Goal: Information Seeking & Learning: Learn about a topic

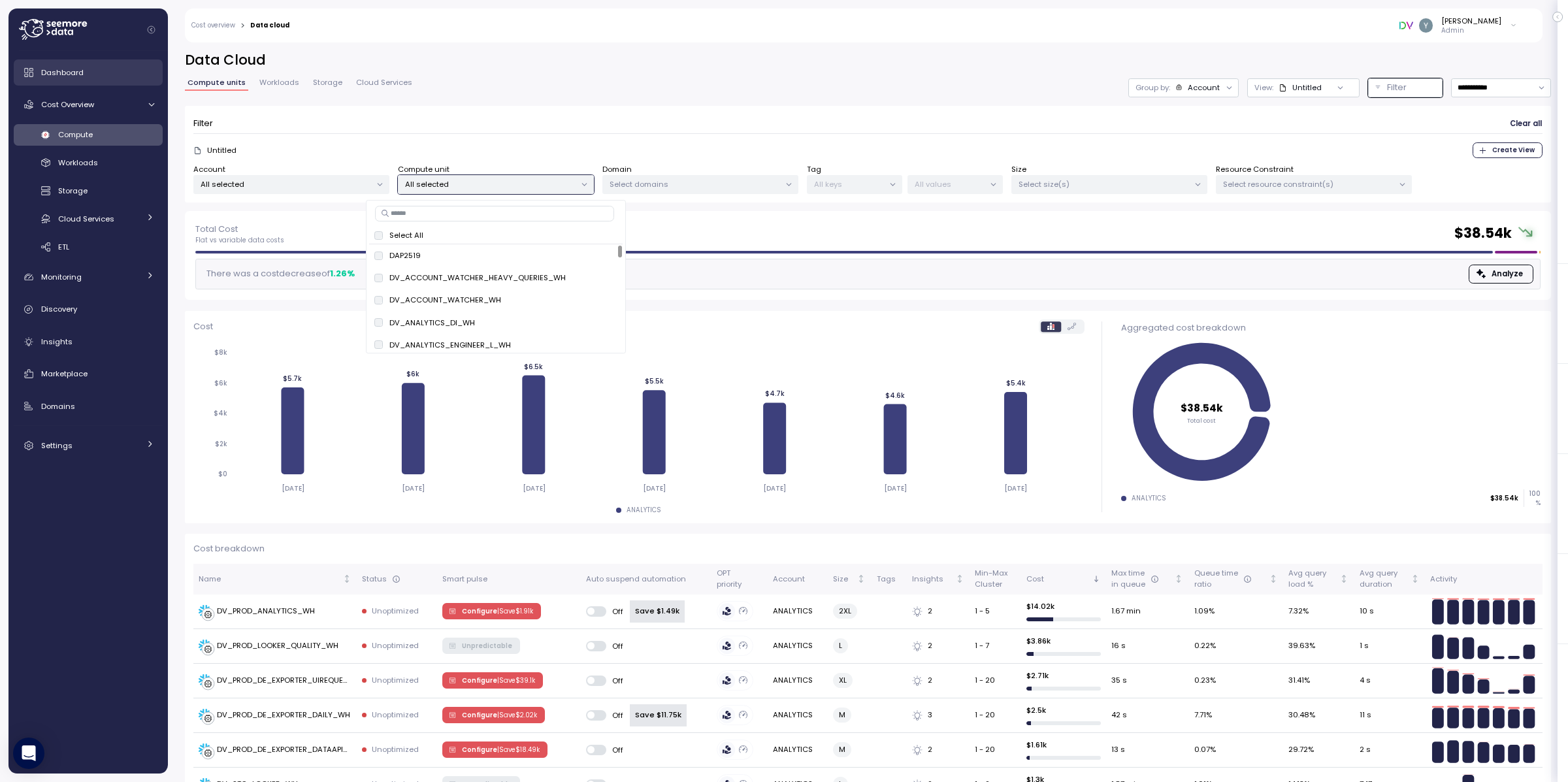
click at [68, 67] on span "Dashboard" at bounding box center [62, 73] width 42 height 11
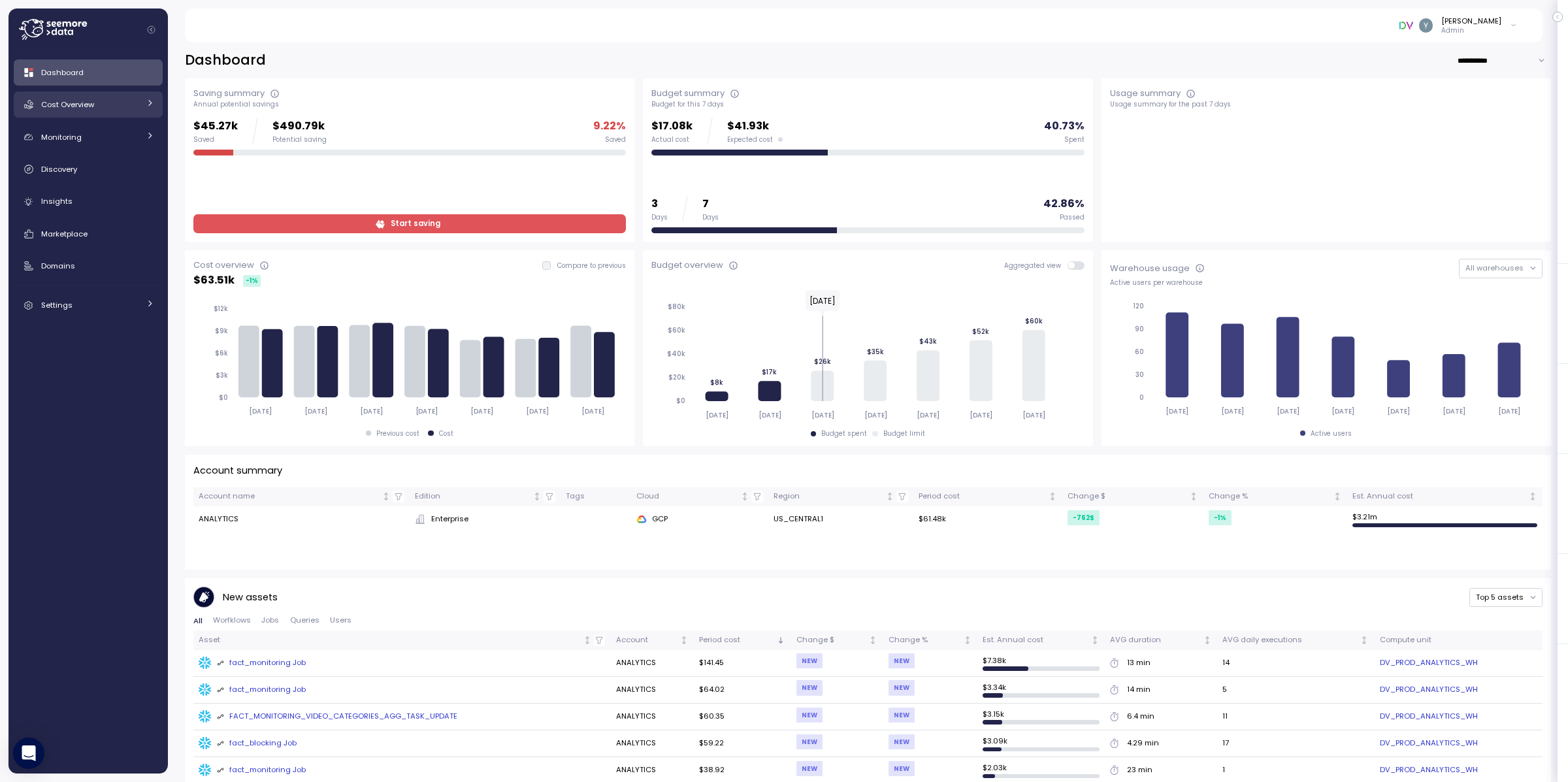
click at [80, 111] on link "Cost Overview" at bounding box center [88, 104] width 149 height 26
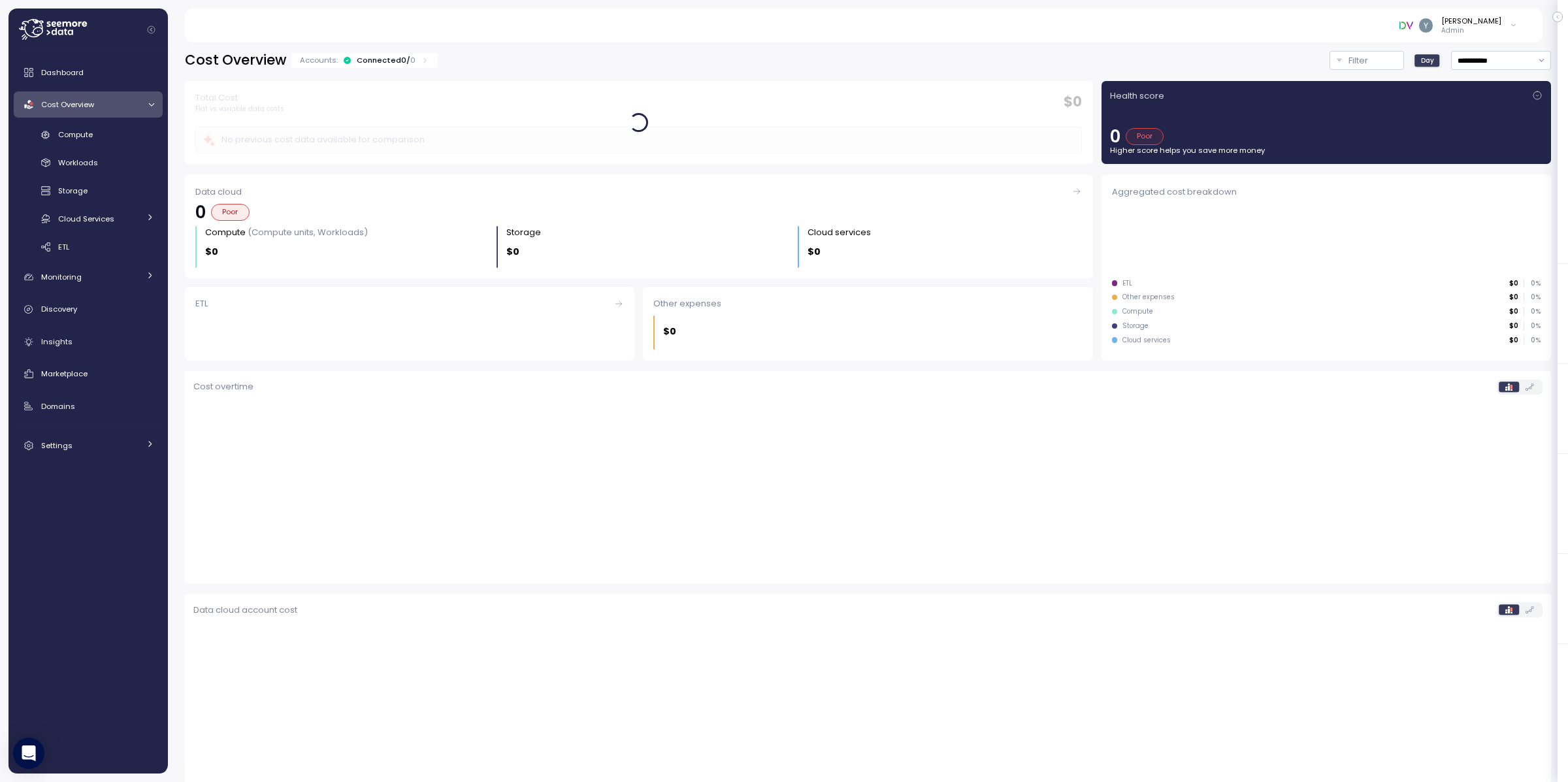
click at [143, 100] on div at bounding box center [149, 104] width 13 height 9
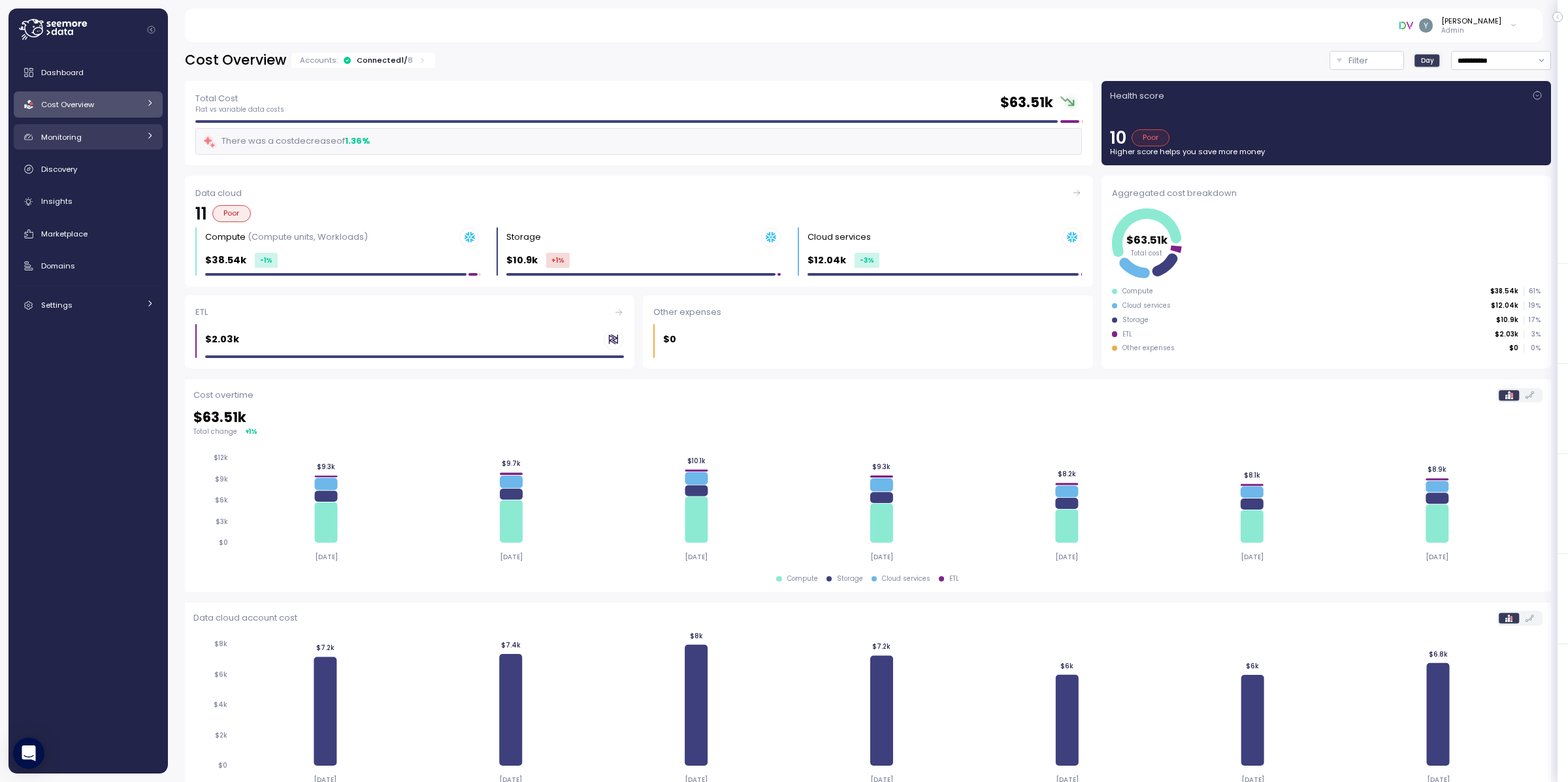
click at [126, 133] on div "Monitoring" at bounding box center [90, 137] width 98 height 13
click at [108, 163] on div "Budget" at bounding box center [106, 167] width 96 height 13
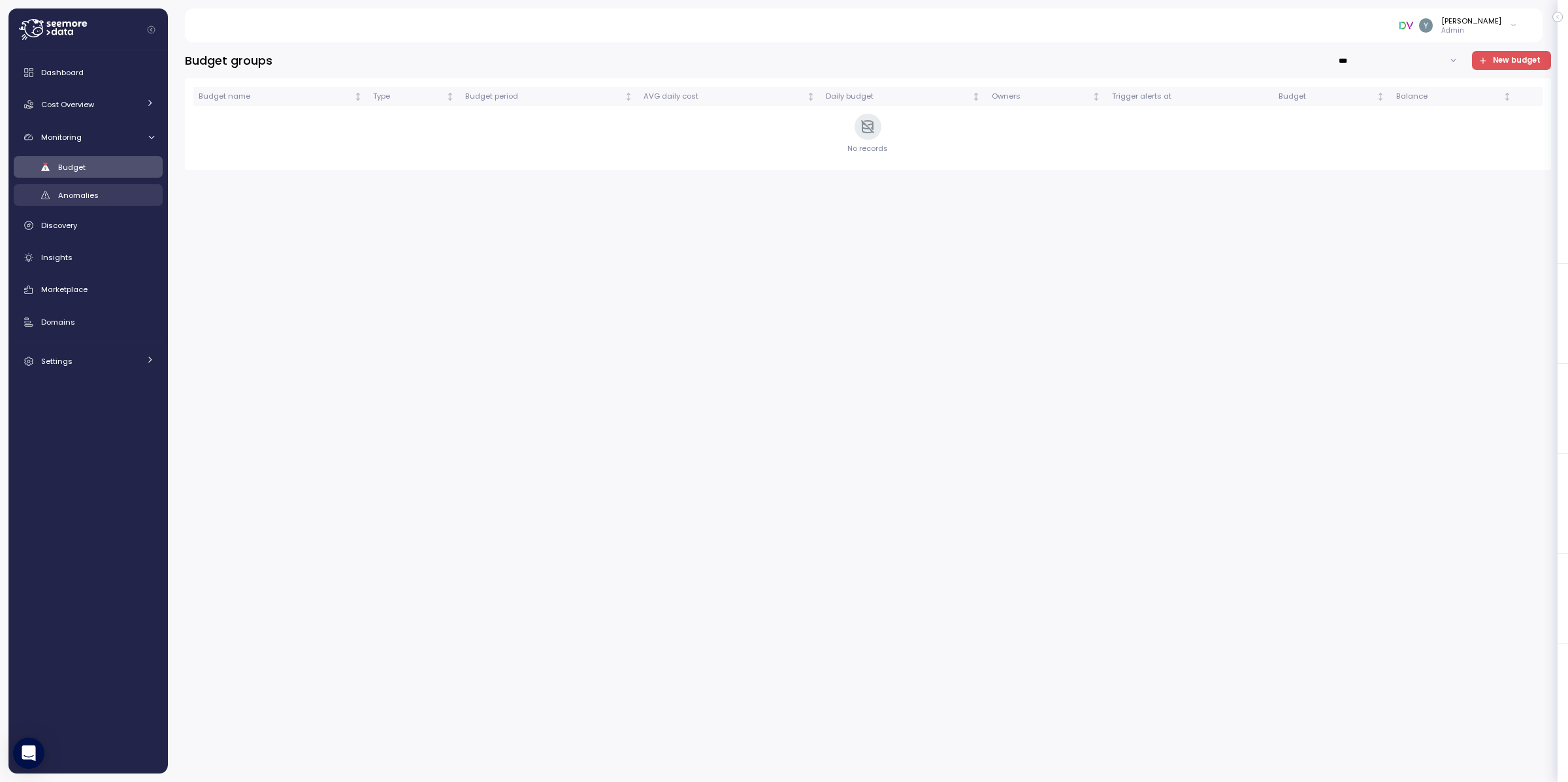
click at [100, 192] on div "Anomalies" at bounding box center [106, 195] width 96 height 13
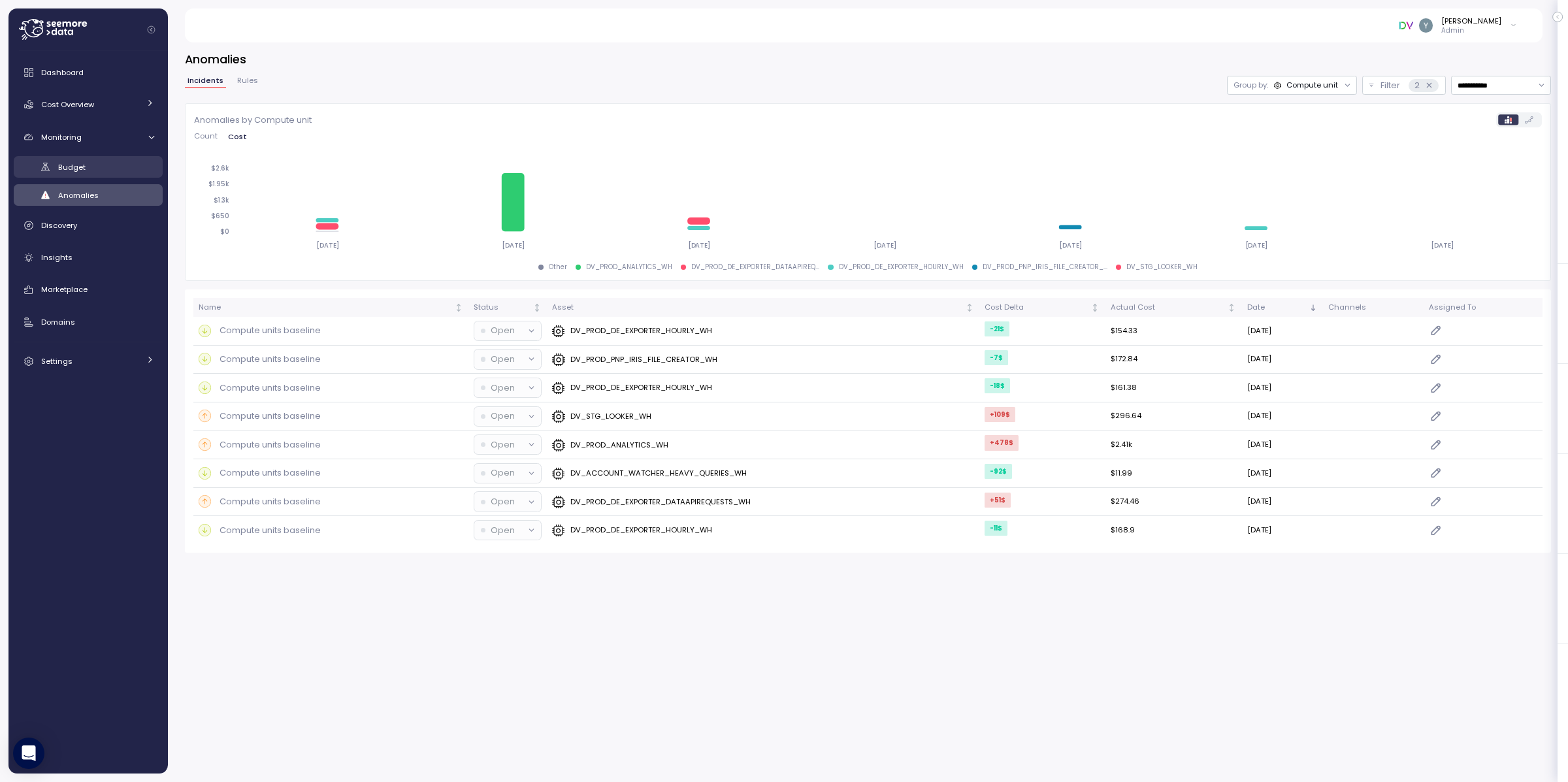
click at [96, 171] on div "Budget" at bounding box center [106, 167] width 96 height 13
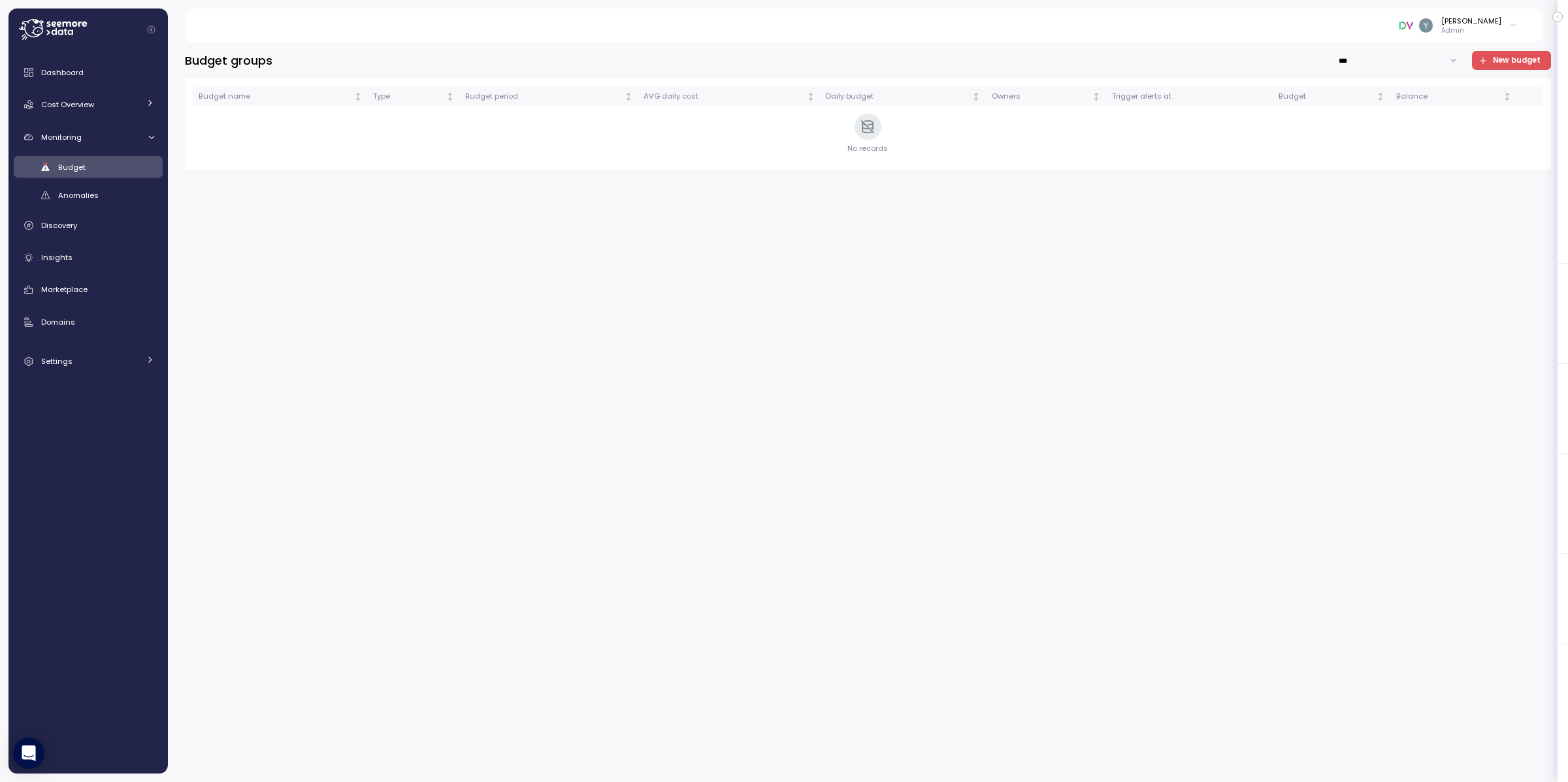
click at [84, 170] on span "Budget" at bounding box center [71, 168] width 28 height 11
click at [84, 193] on span "Anomalies" at bounding box center [78, 195] width 40 height 11
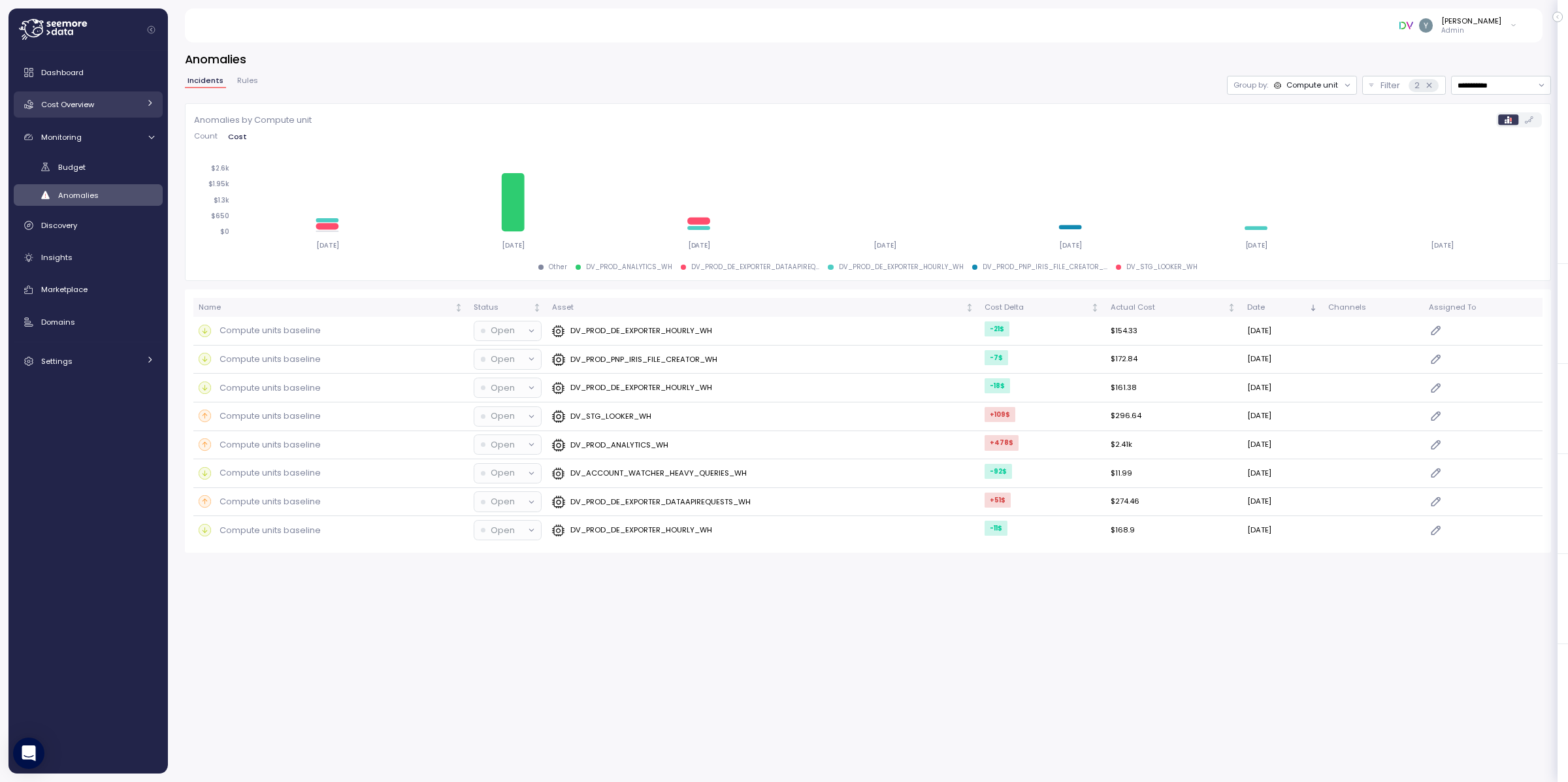
click at [95, 108] on div "Cost Overview" at bounding box center [90, 104] width 98 height 13
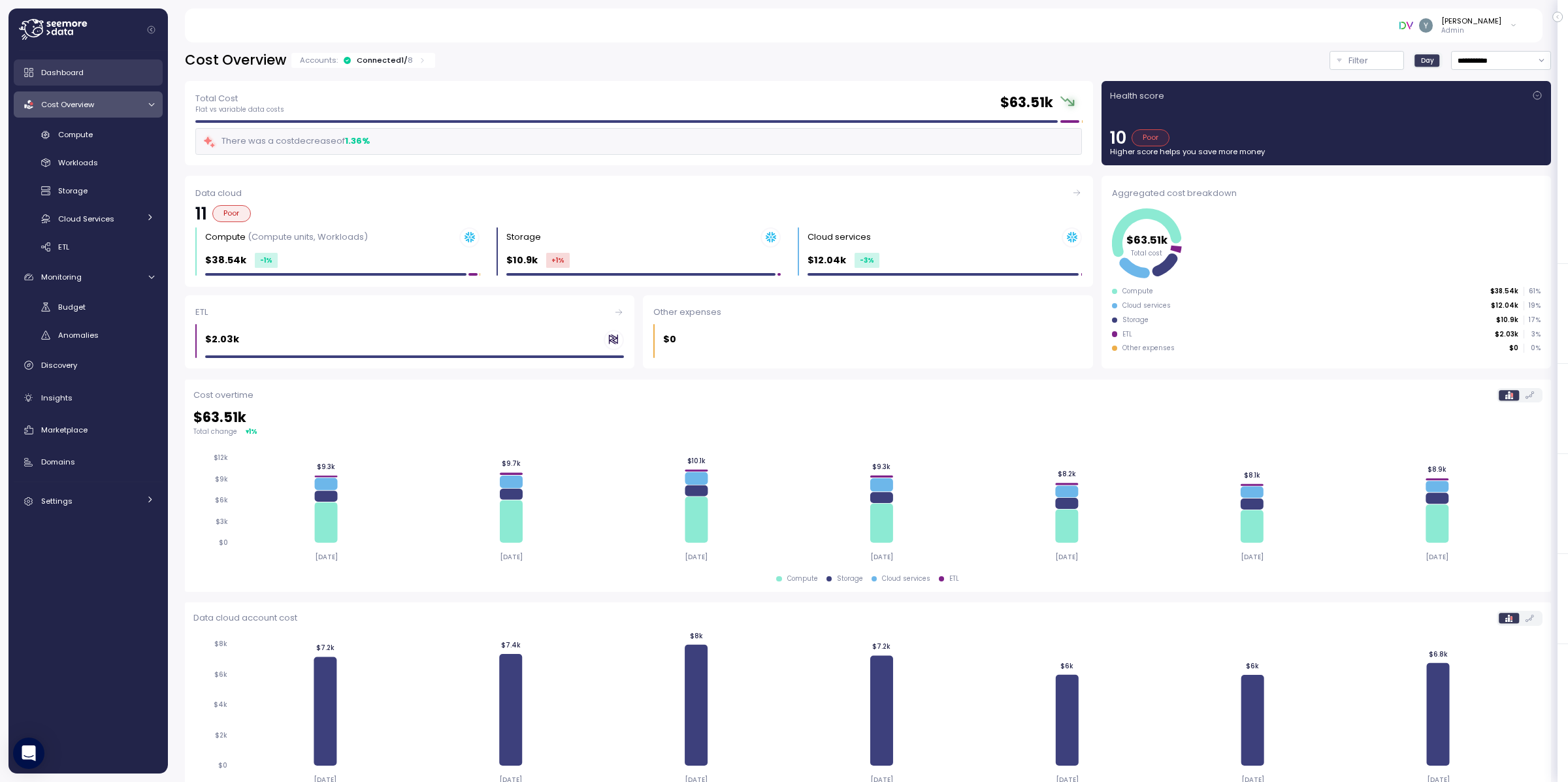
click at [84, 66] on div "Dashboard" at bounding box center [98, 72] width 113 height 13
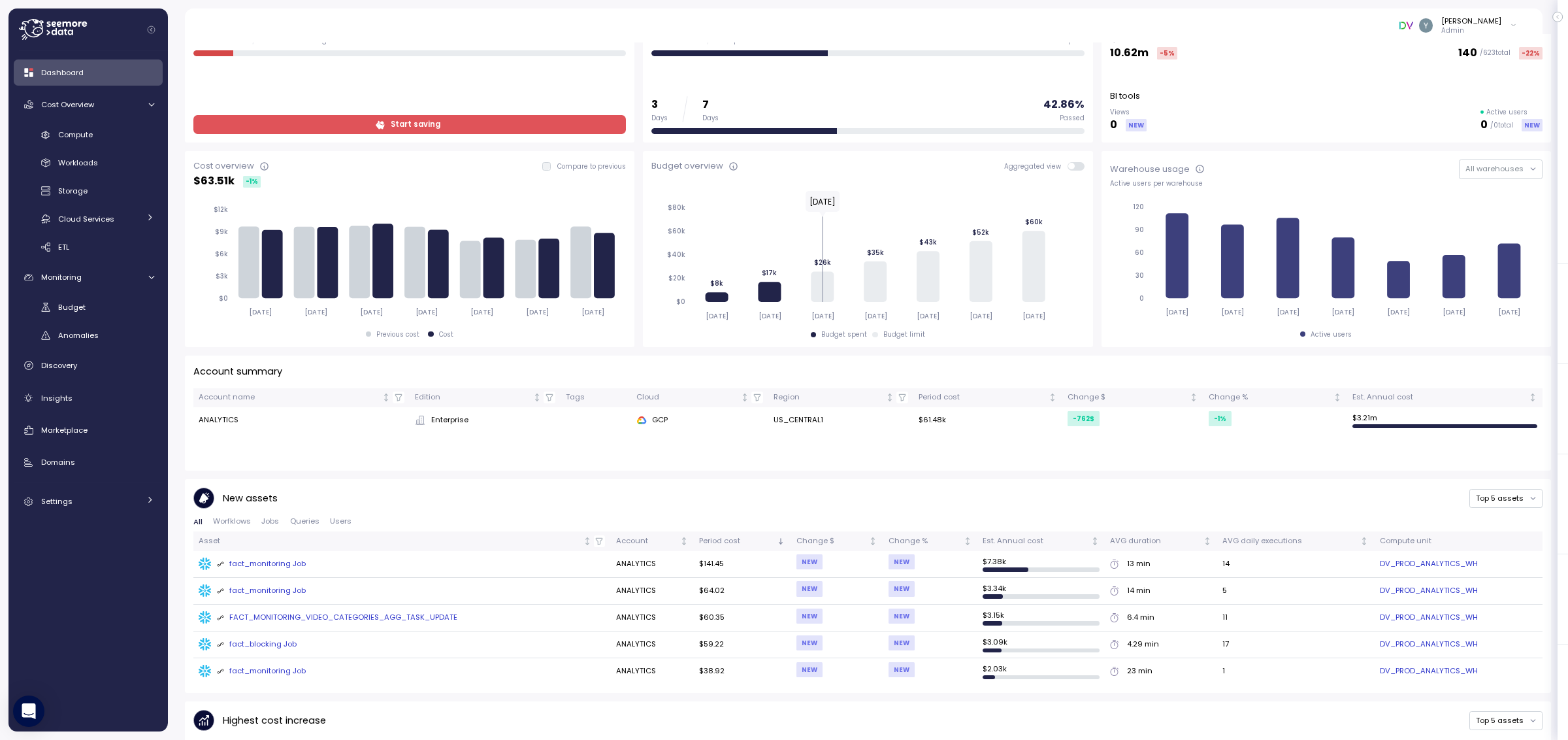
scroll to position [109, 0]
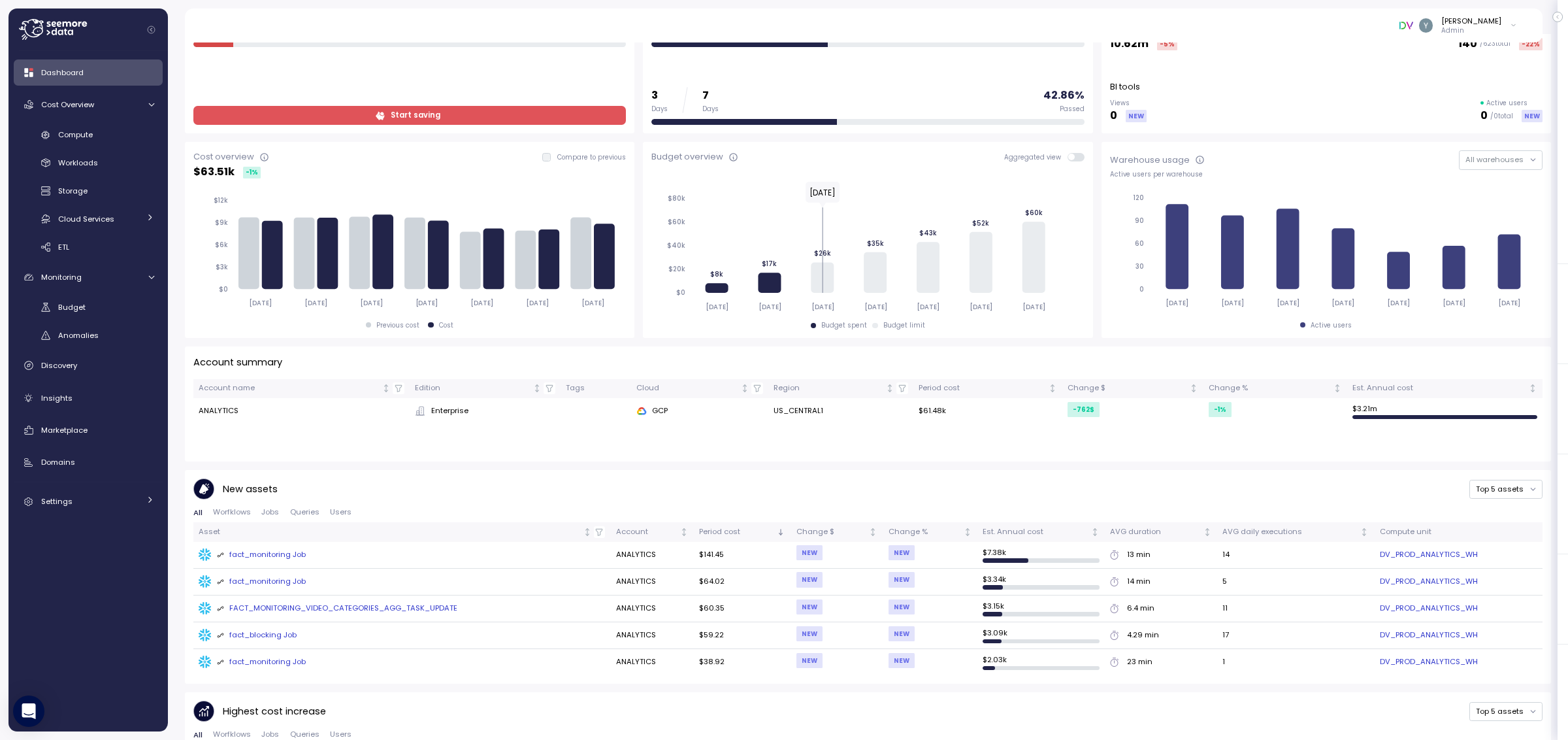
click at [268, 511] on span "Jobs" at bounding box center [270, 512] width 18 height 7
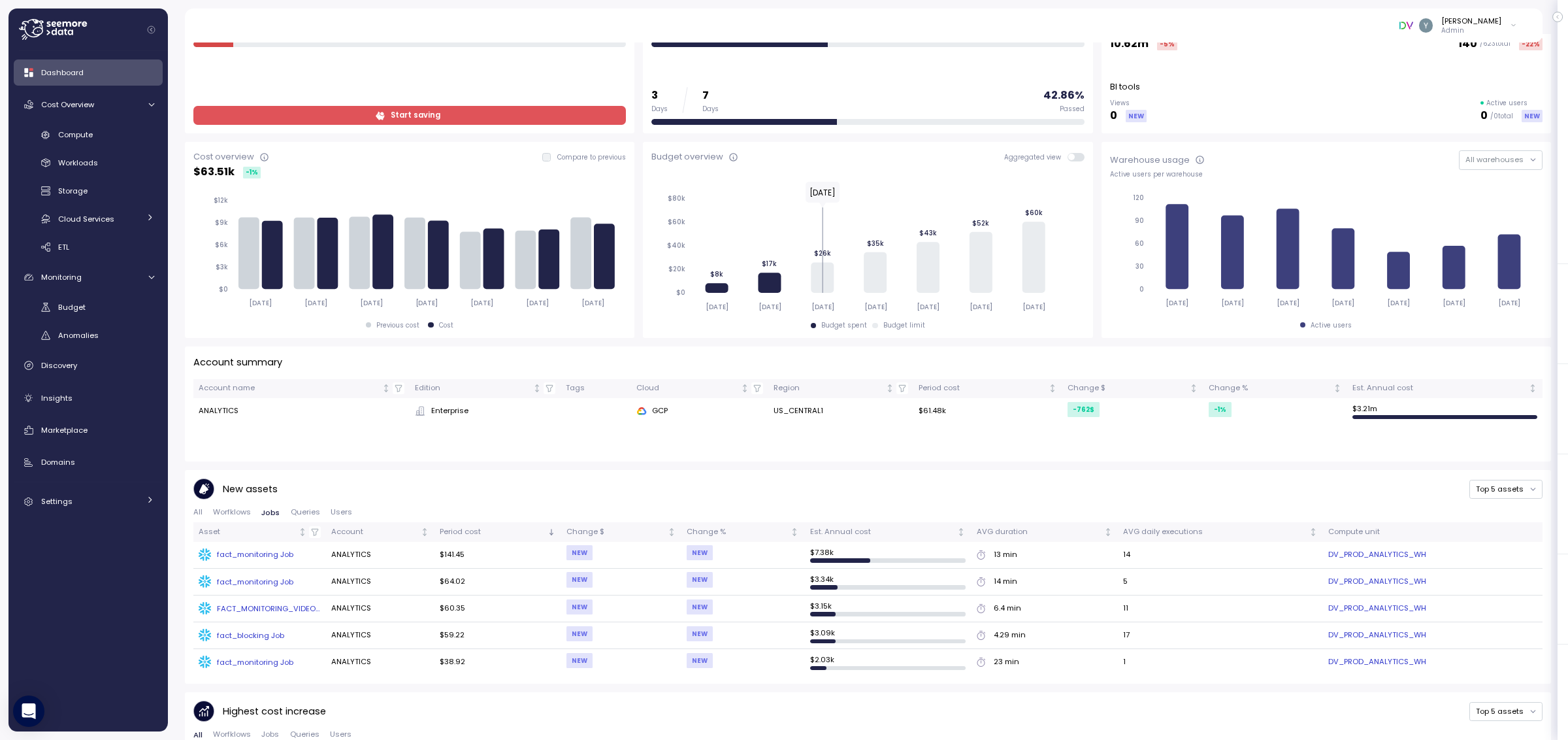
click at [272, 554] on div "fact_monitoring Job" at bounding box center [255, 555] width 76 height 11
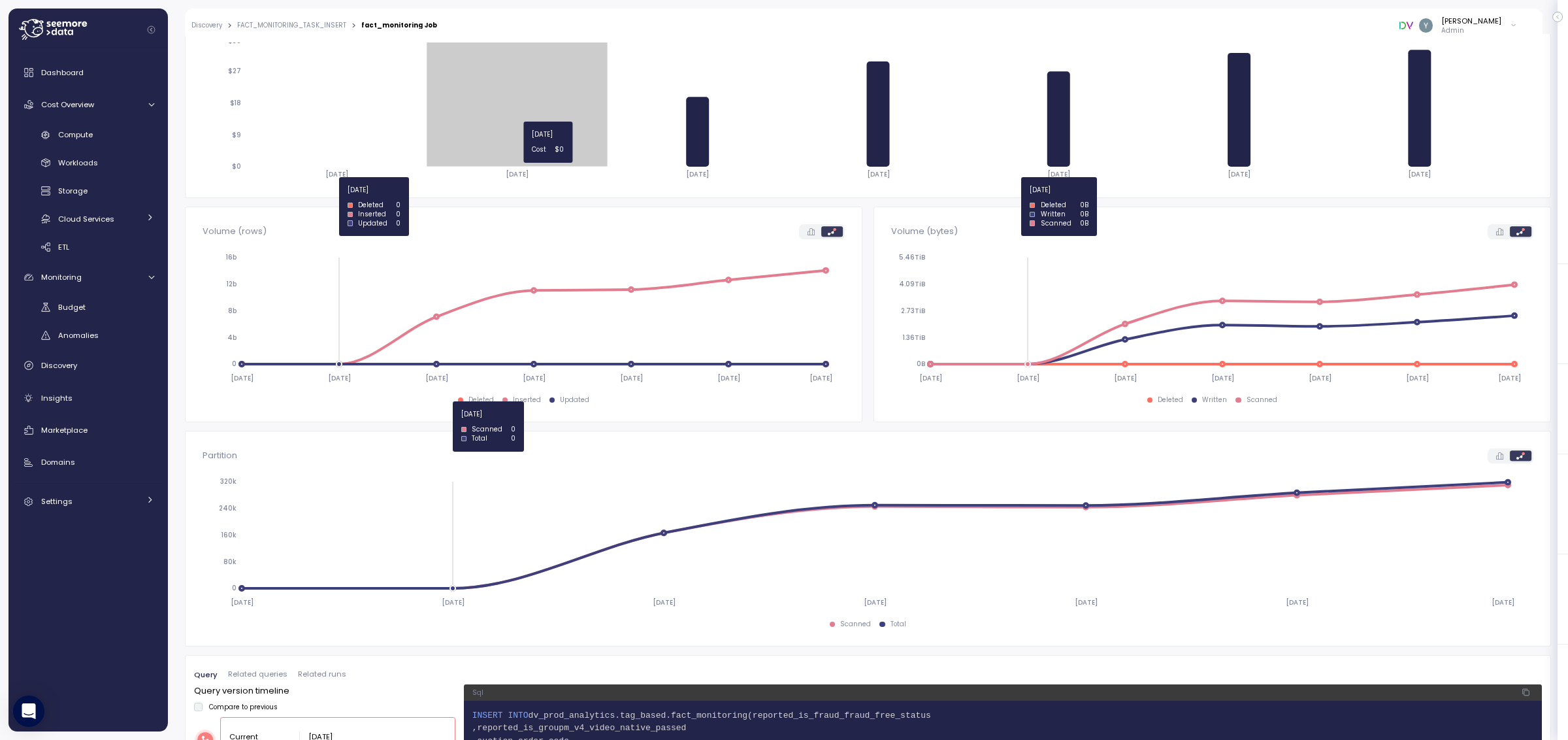
scroll to position [113, 0]
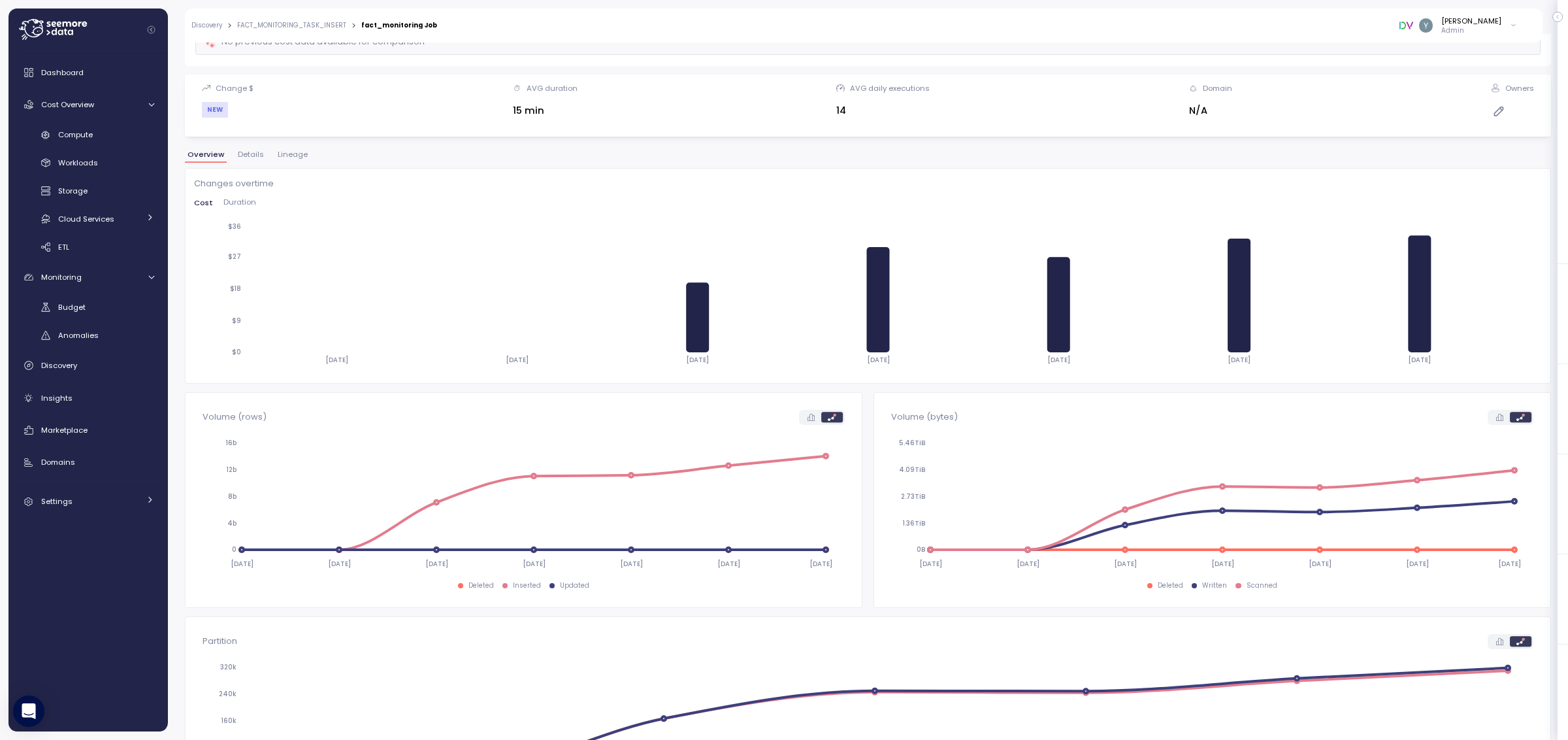
click at [286, 158] on span "Lineage" at bounding box center [292, 154] width 30 height 7
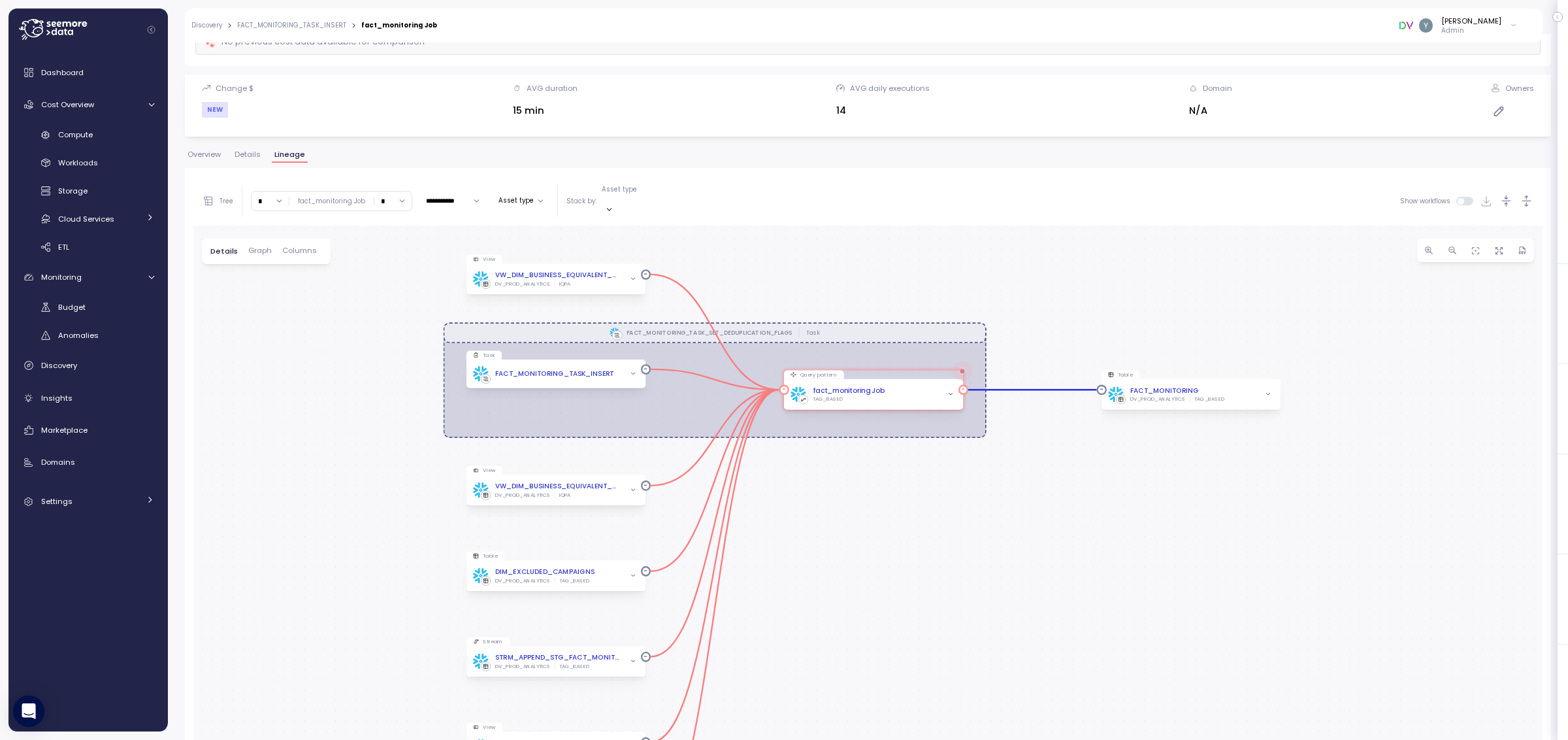
click at [955, 389] on span "button" at bounding box center [950, 394] width 11 height 11
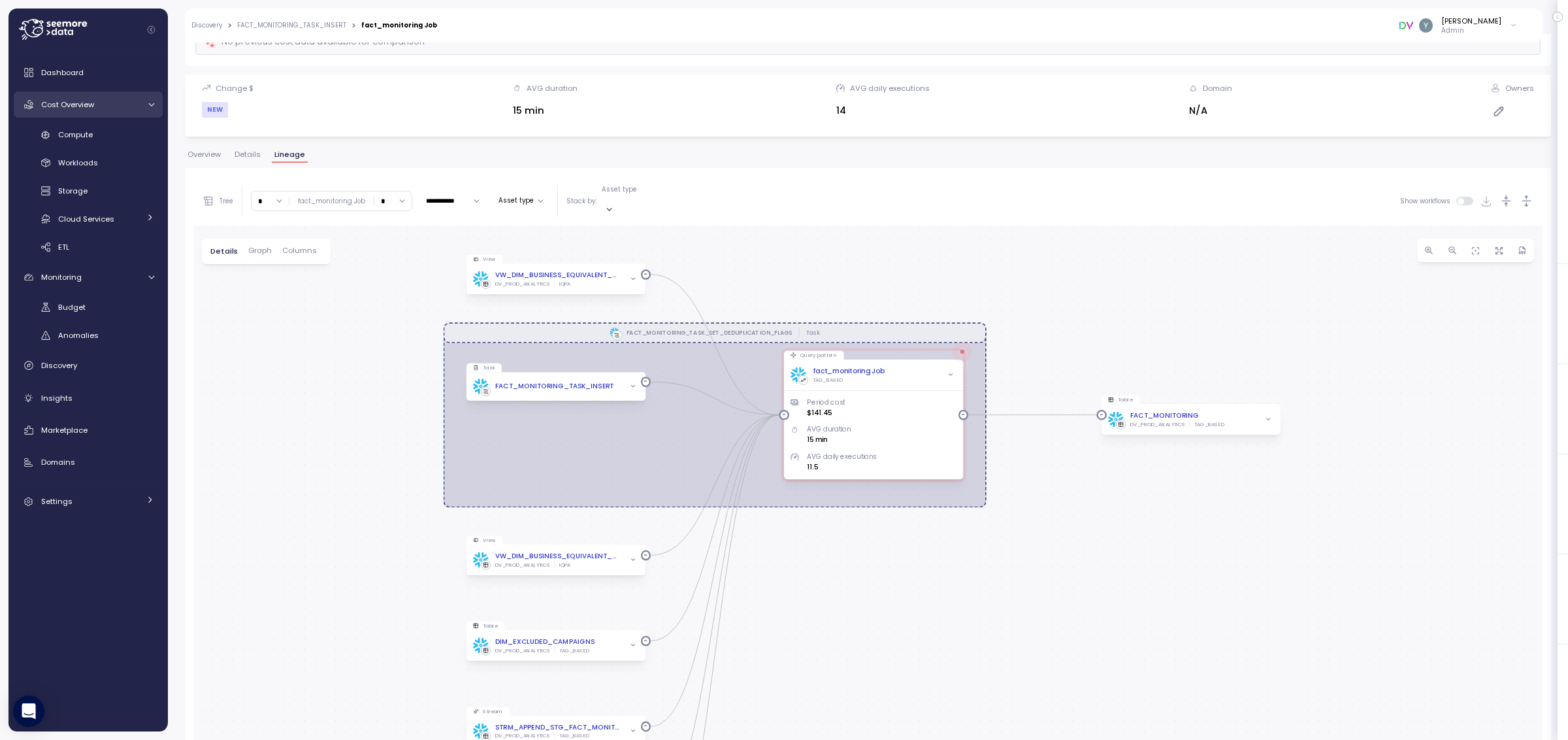
click at [84, 104] on span "Cost Overview" at bounding box center [67, 104] width 53 height 11
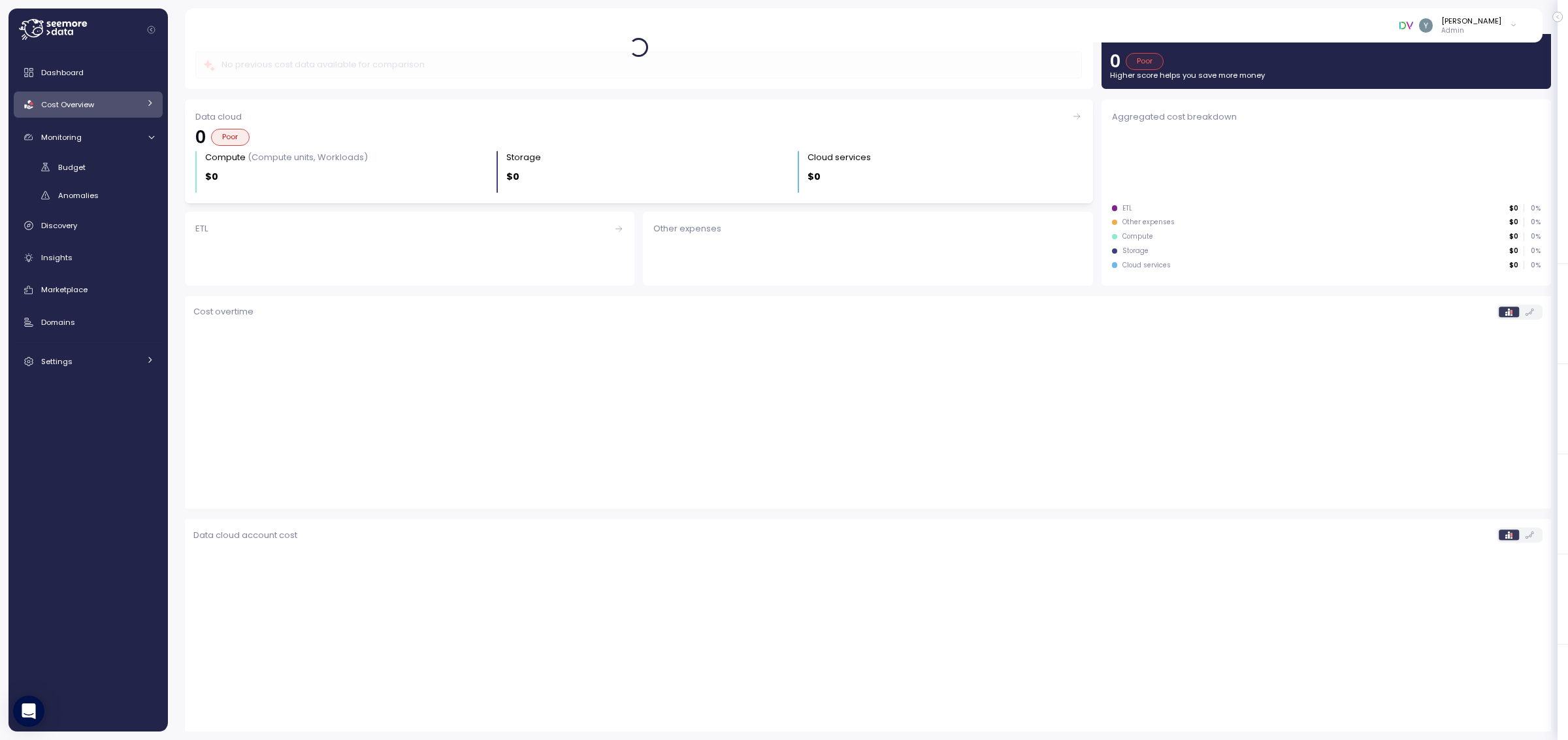
scroll to position [76, 0]
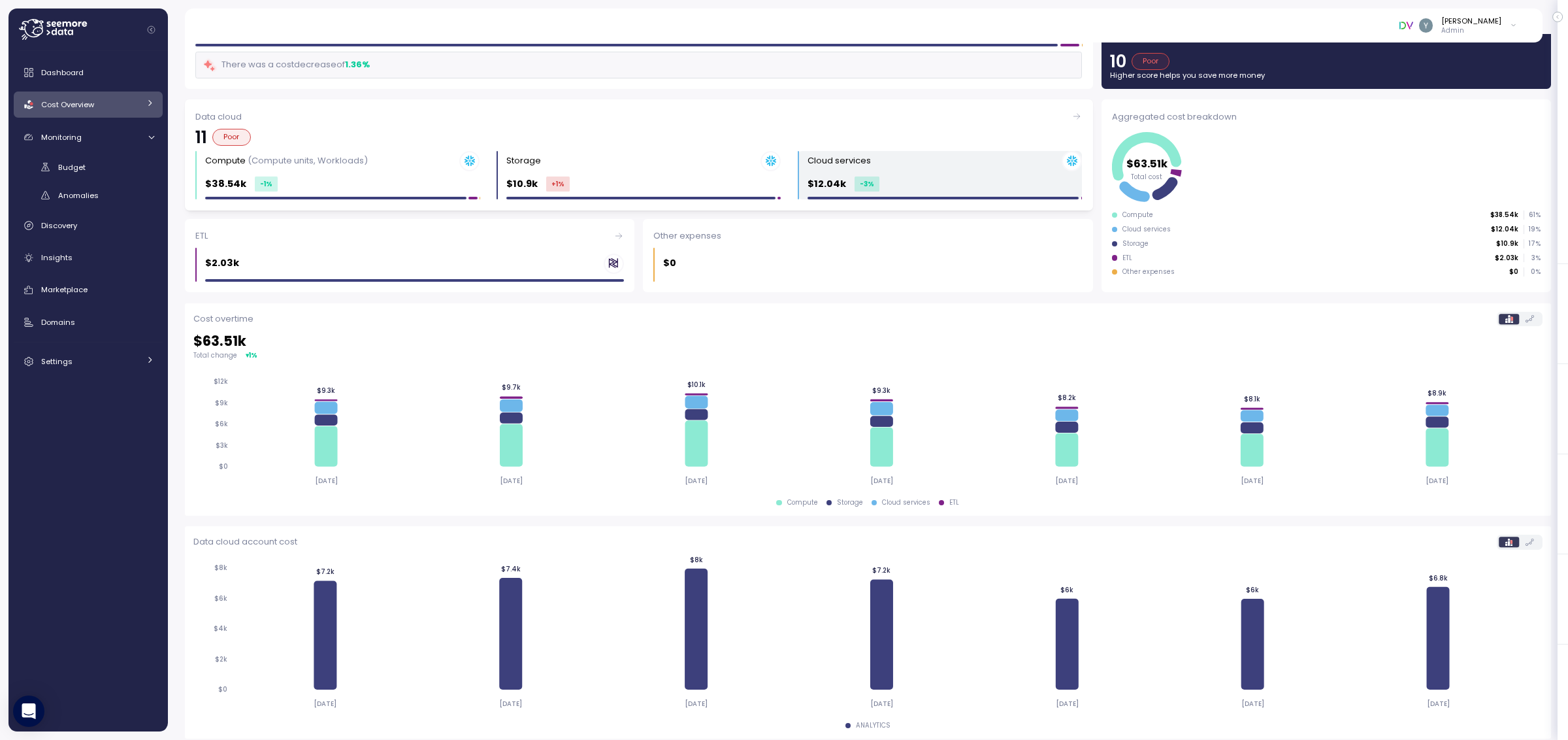
click at [902, 189] on div "$12.04k -3 %" at bounding box center [944, 184] width 274 height 15
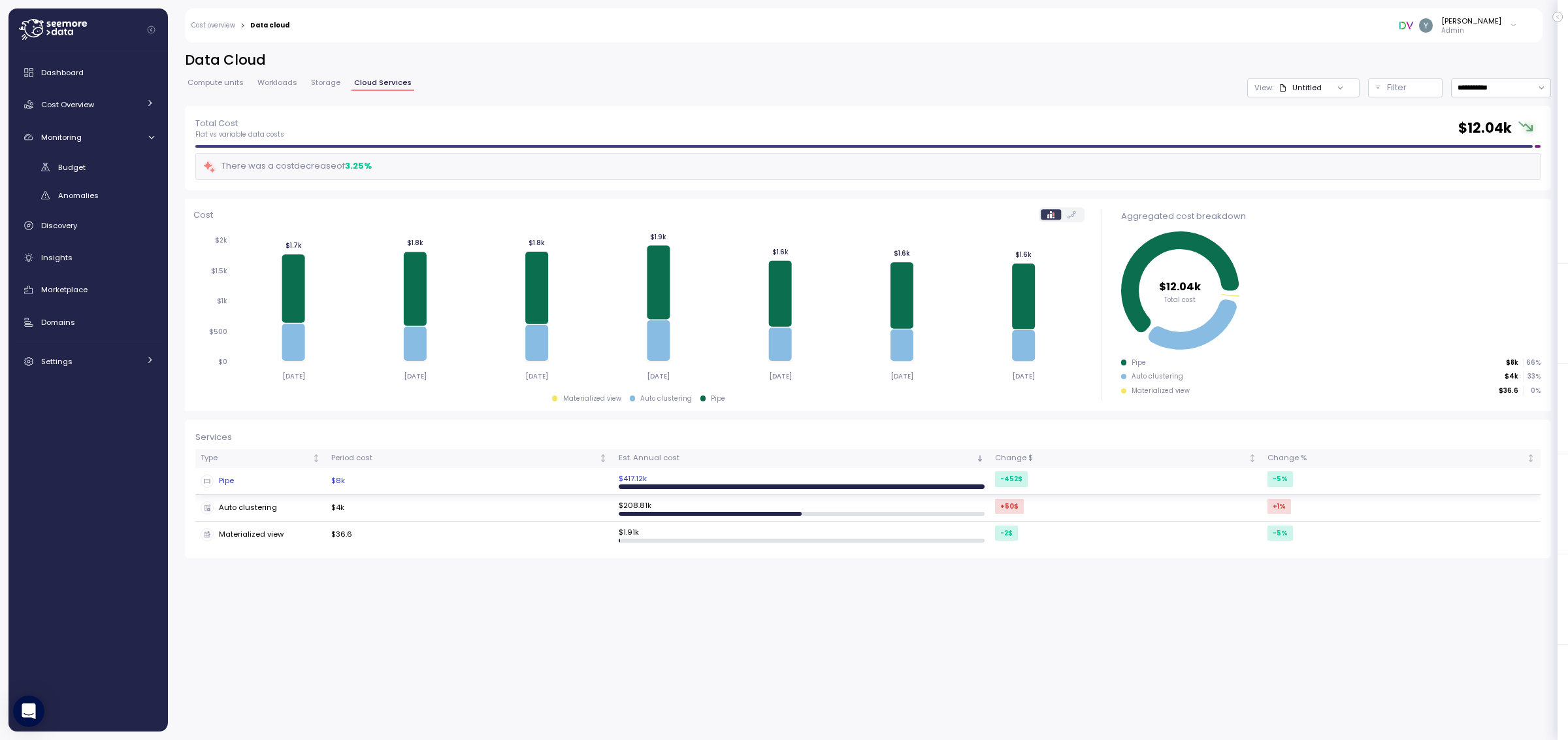
click at [228, 483] on div "Pipe" at bounding box center [261, 481] width 120 height 13
click at [244, 509] on div "Auto clustering" at bounding box center [261, 507] width 120 height 13
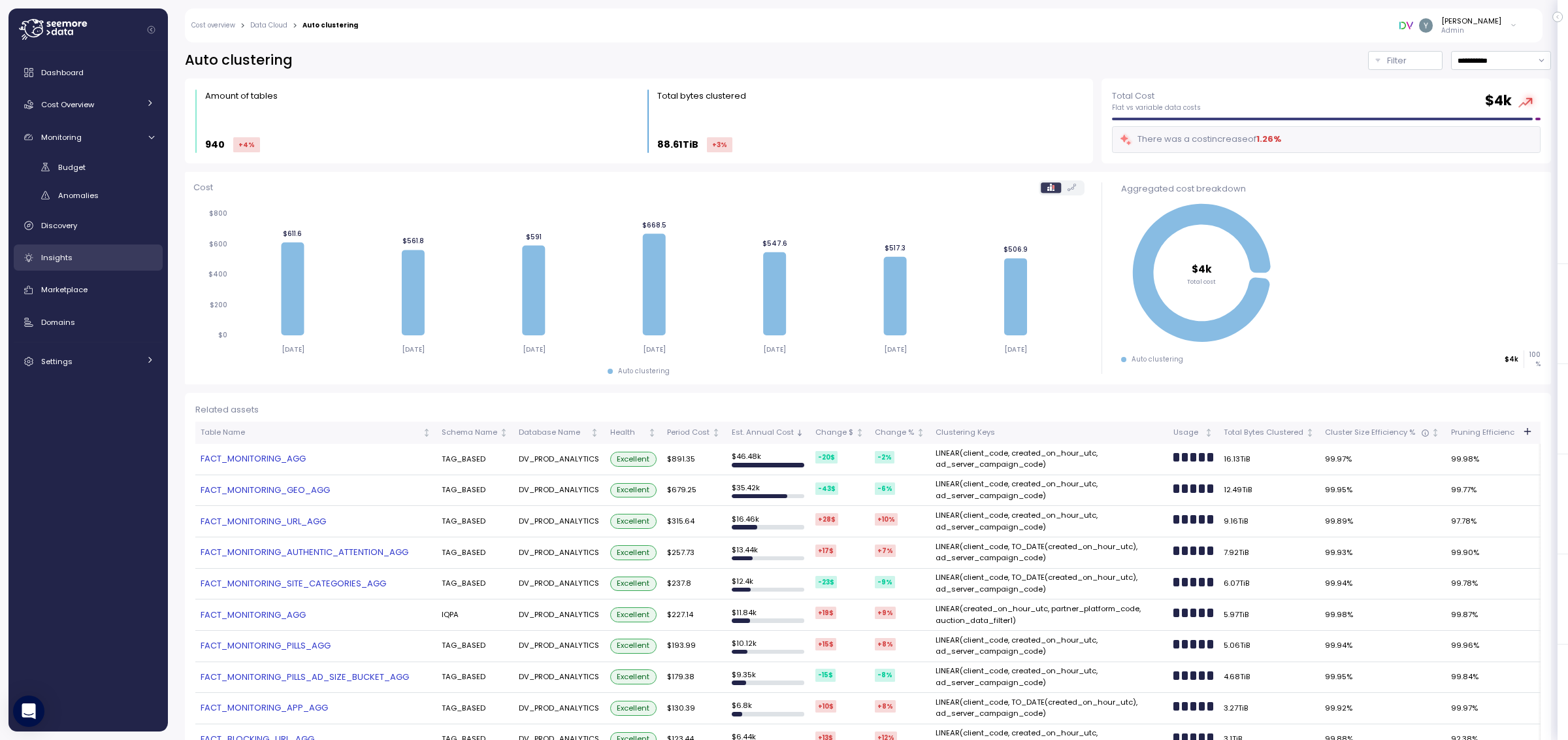
click at [69, 257] on span "Insights" at bounding box center [57, 257] width 32 height 11
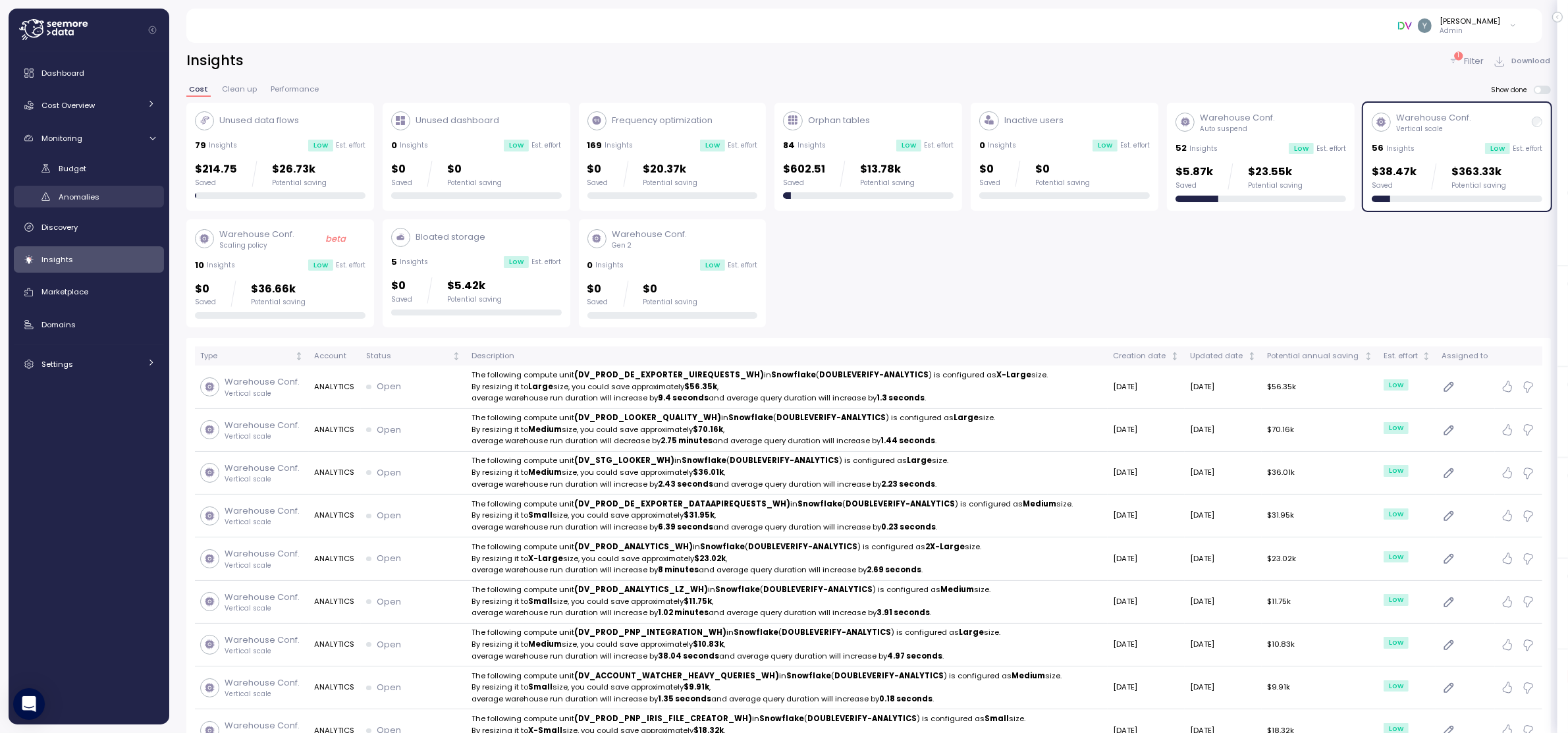
click at [77, 192] on span "Anomalies" at bounding box center [79, 197] width 41 height 11
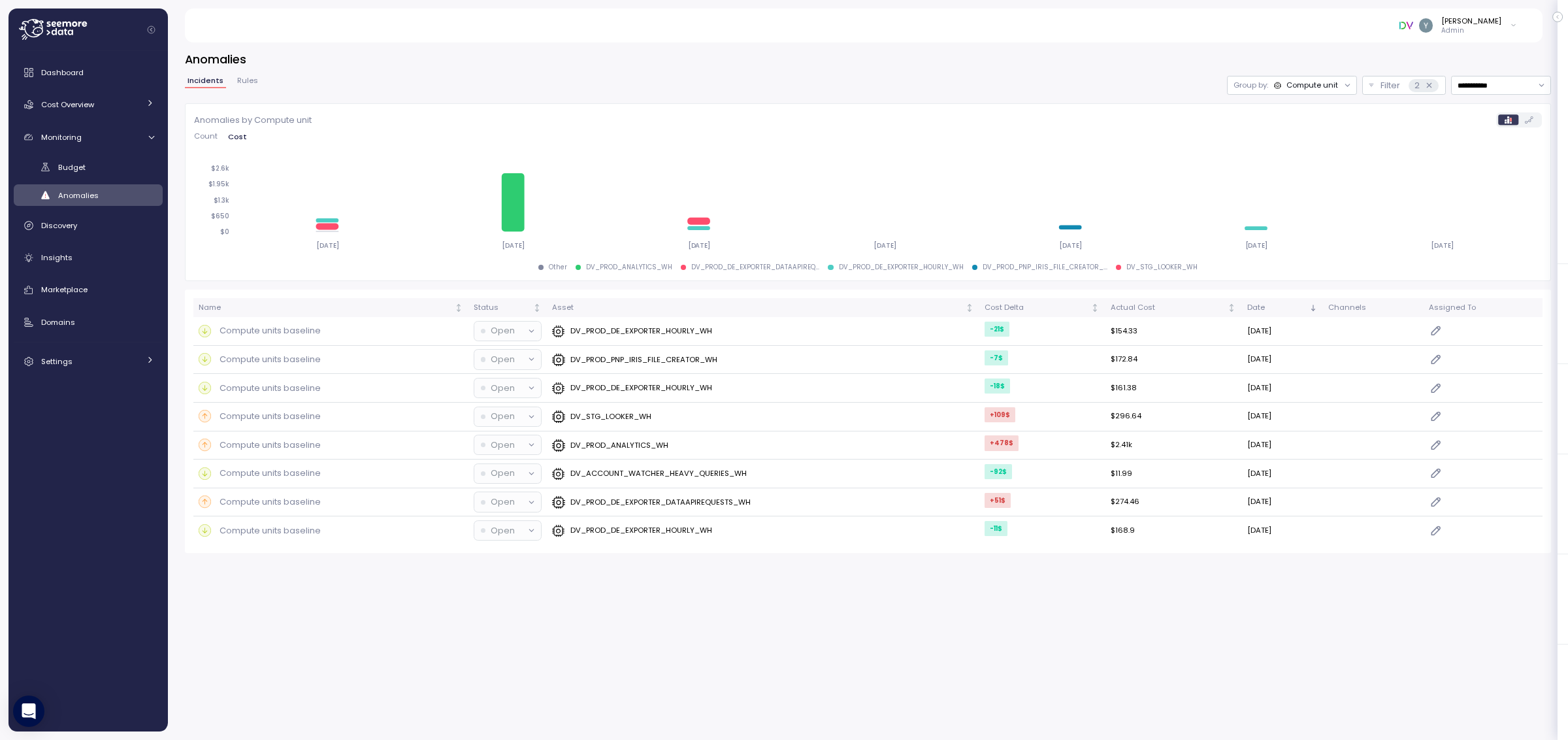
click at [248, 84] on span "Rules" at bounding box center [247, 80] width 21 height 7
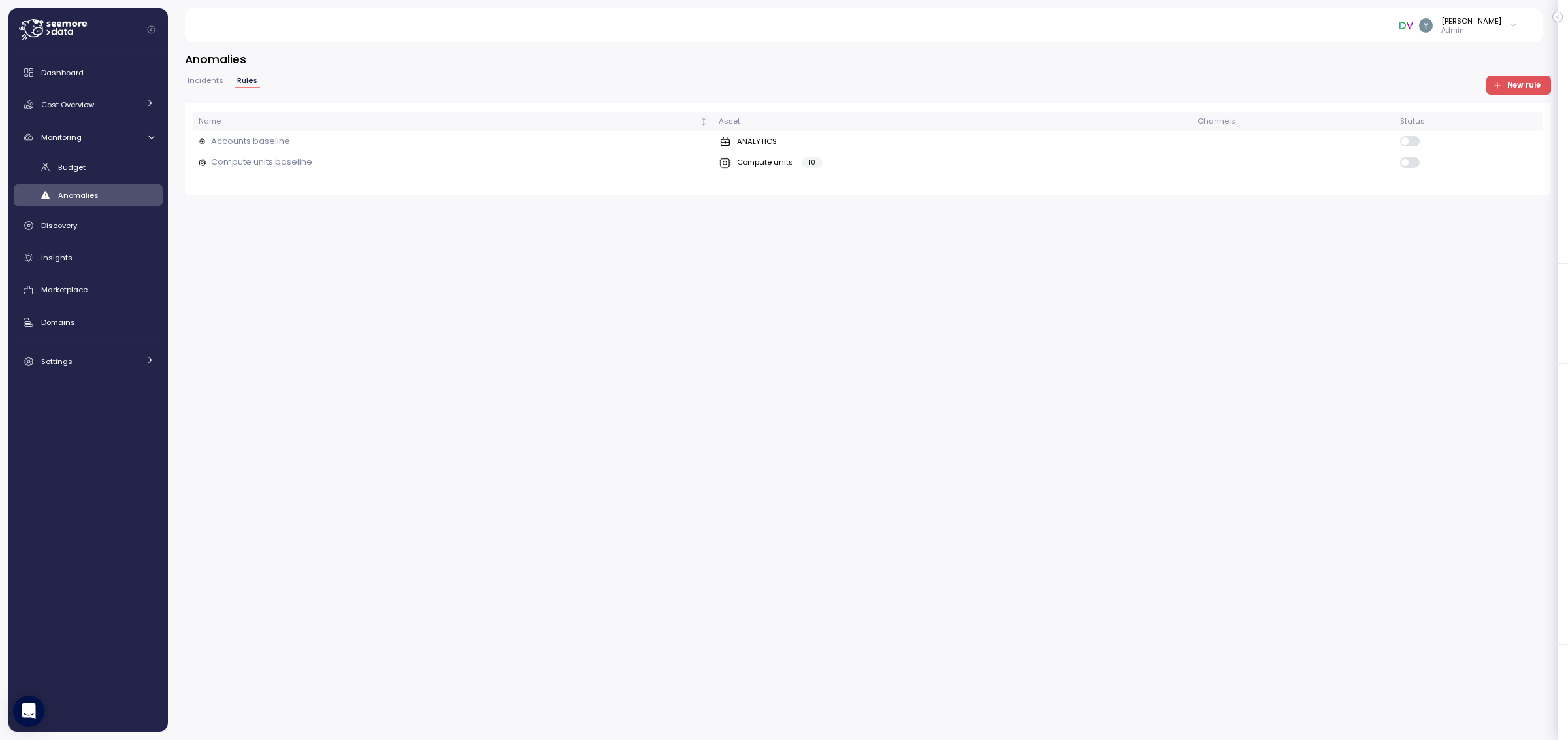
click at [197, 82] on span "Incidents" at bounding box center [205, 80] width 36 height 7
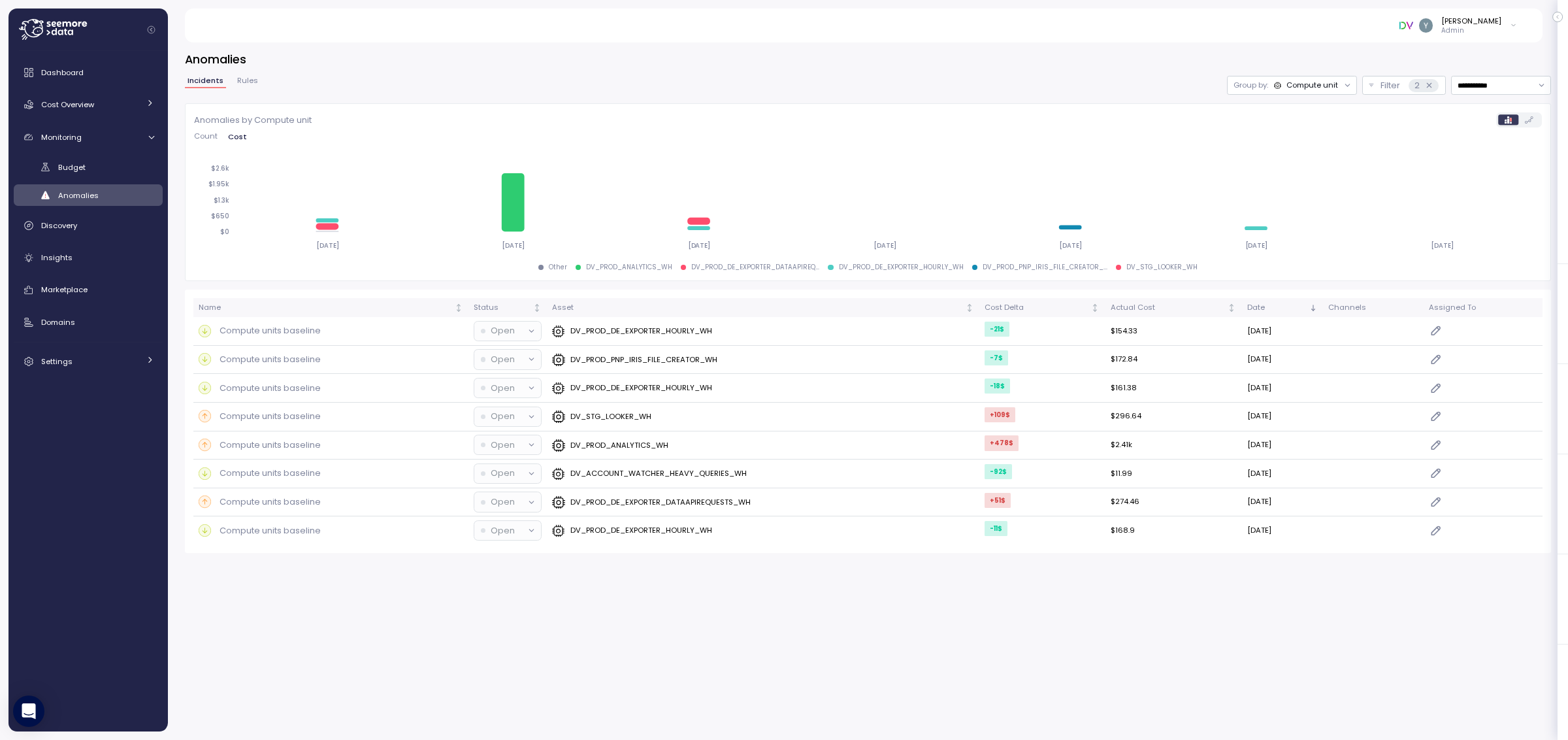
click at [1313, 86] on div "Compute unit" at bounding box center [1312, 85] width 52 height 11
click at [1166, 86] on div "**********" at bounding box center [868, 86] width 1366 height 19
click at [1306, 88] on div "Compute unit" at bounding box center [1312, 85] width 52 height 11
click at [1179, 85] on div "**********" at bounding box center [868, 86] width 1366 height 19
click at [1309, 92] on div "Group by: Compute unit" at bounding box center [1291, 86] width 130 height 19
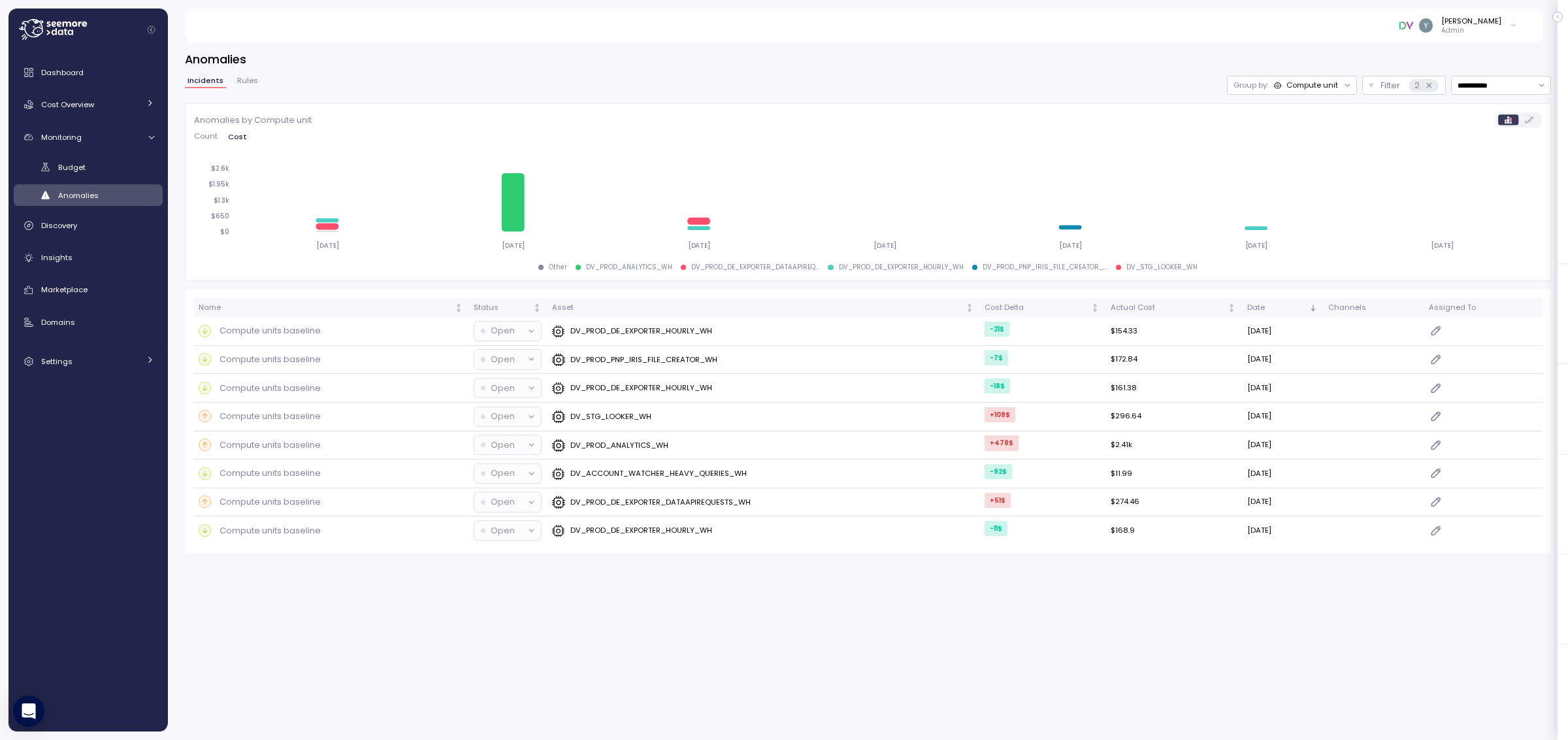
click at [1061, 79] on div "**********" at bounding box center [868, 86] width 1366 height 19
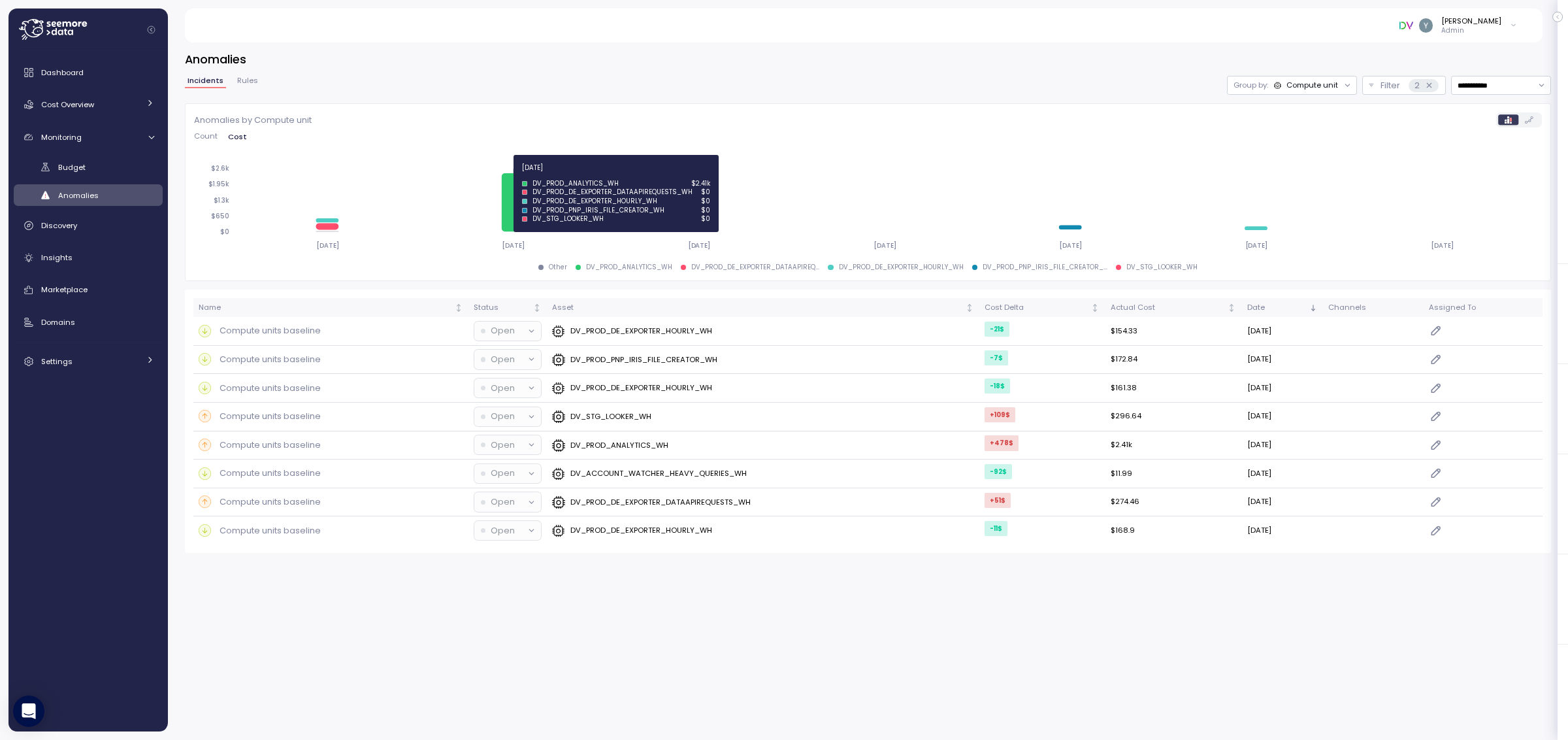
click at [511, 197] on icon at bounding box center [514, 202] width 23 height 59
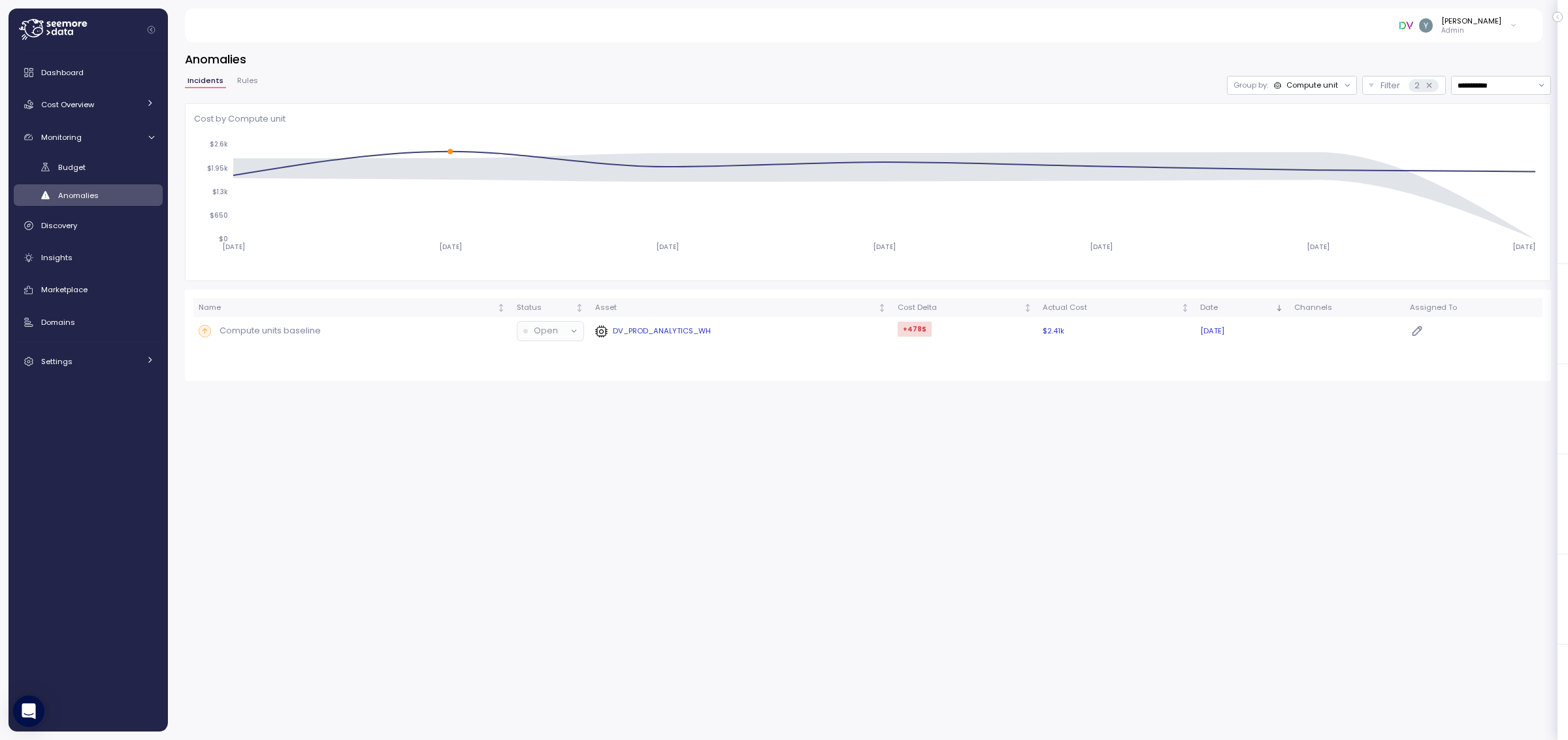
click at [290, 334] on p "Compute units baseline" at bounding box center [270, 330] width 101 height 13
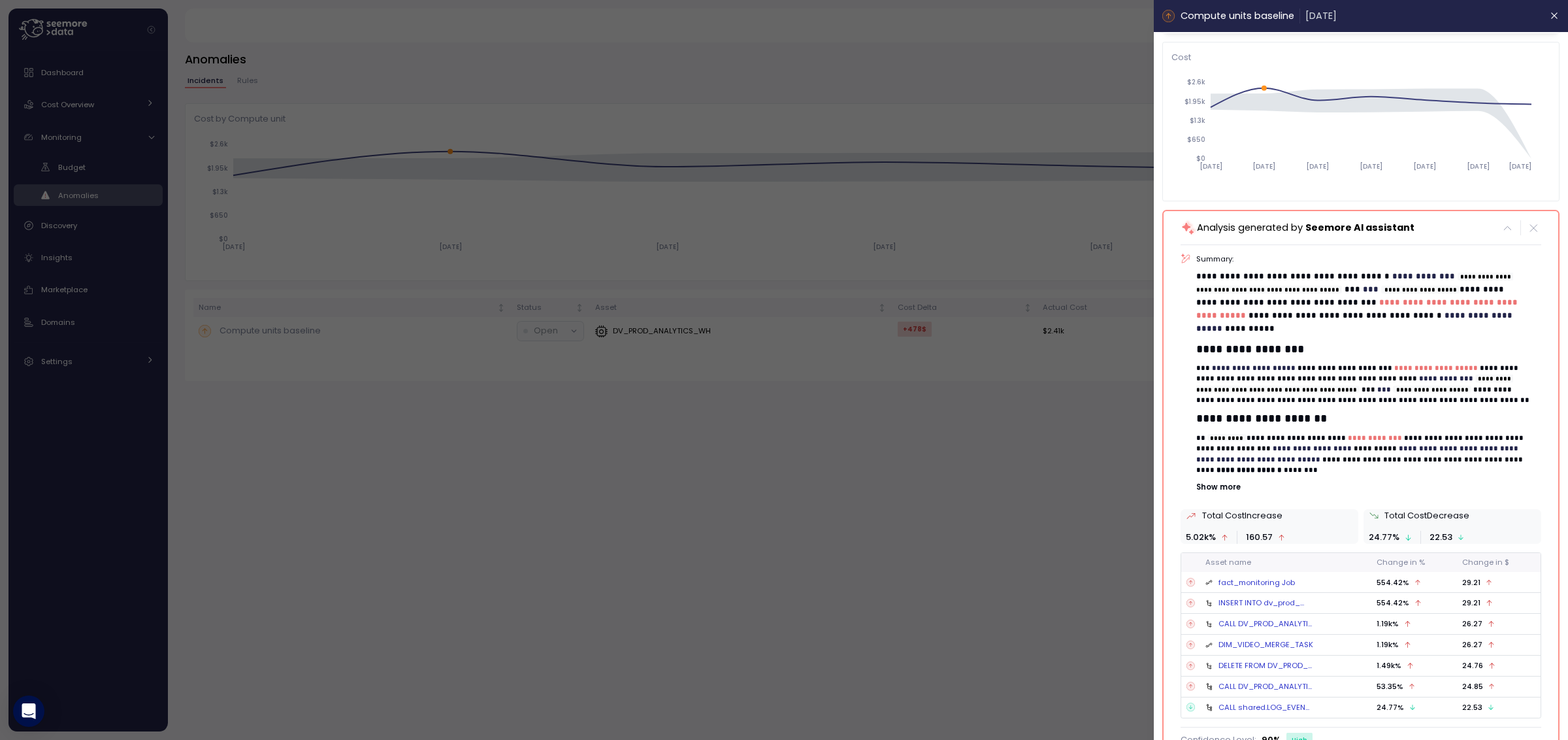
scroll to position [110, 0]
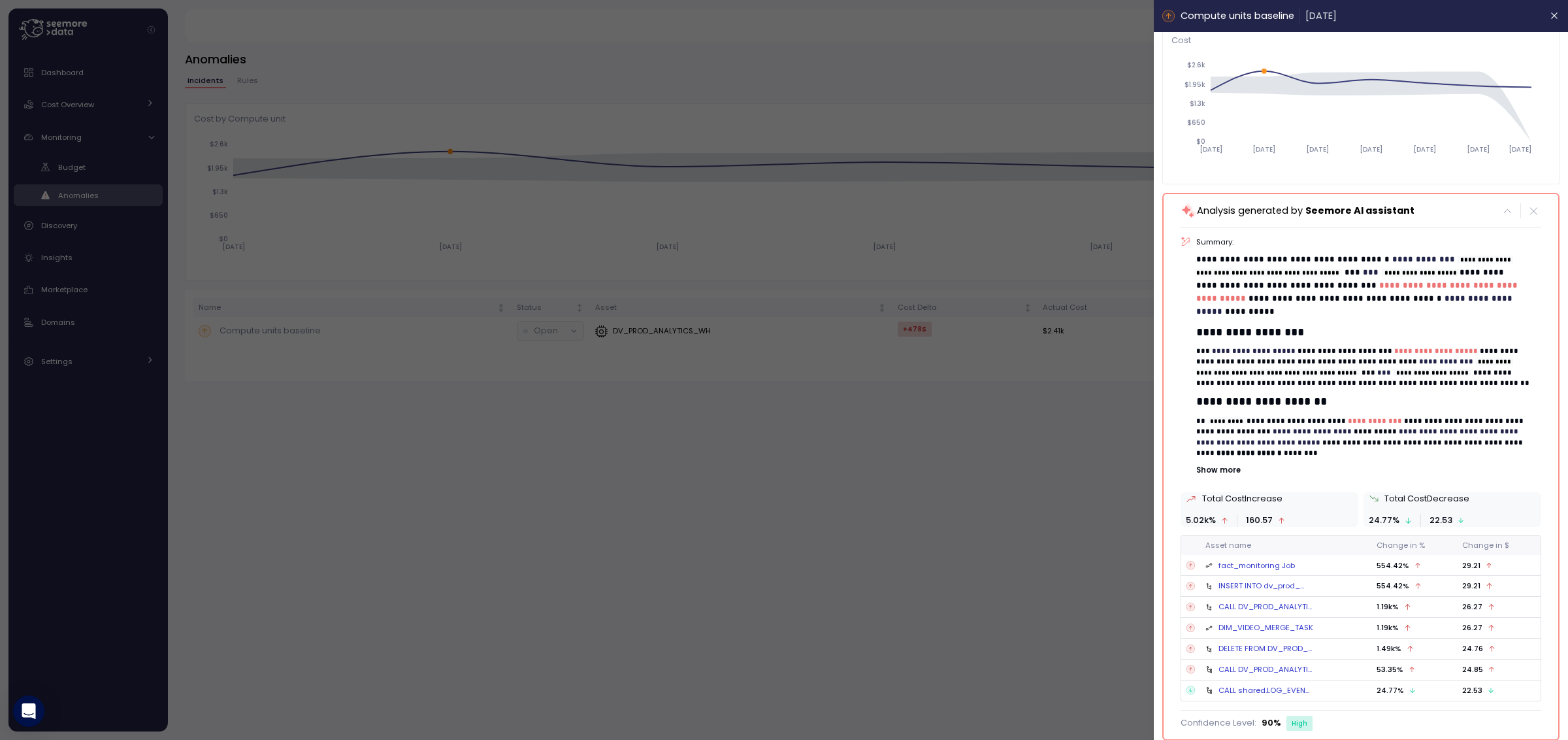
click at [797, 480] on div at bounding box center [784, 370] width 1568 height 740
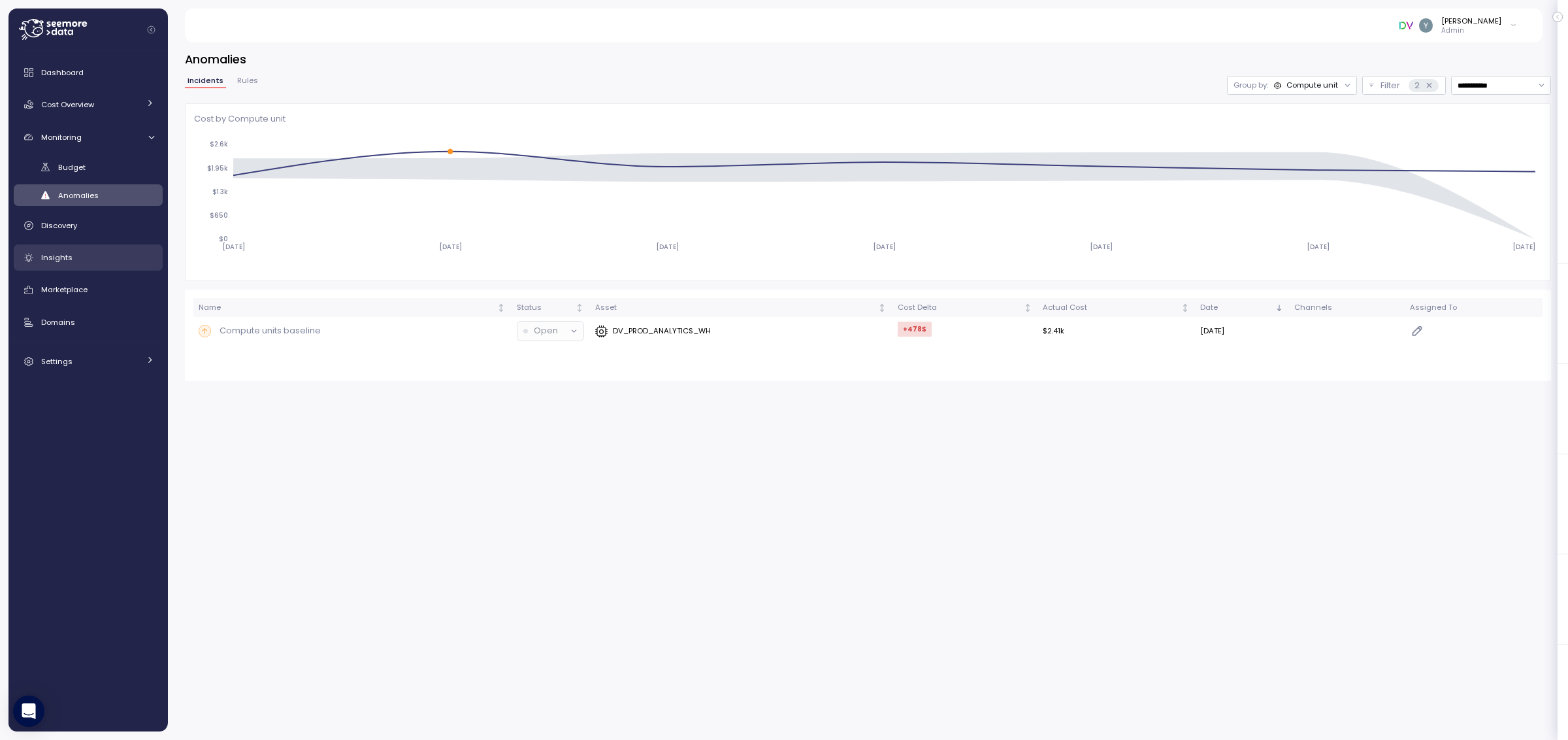
click at [63, 259] on span "Insights" at bounding box center [57, 257] width 32 height 11
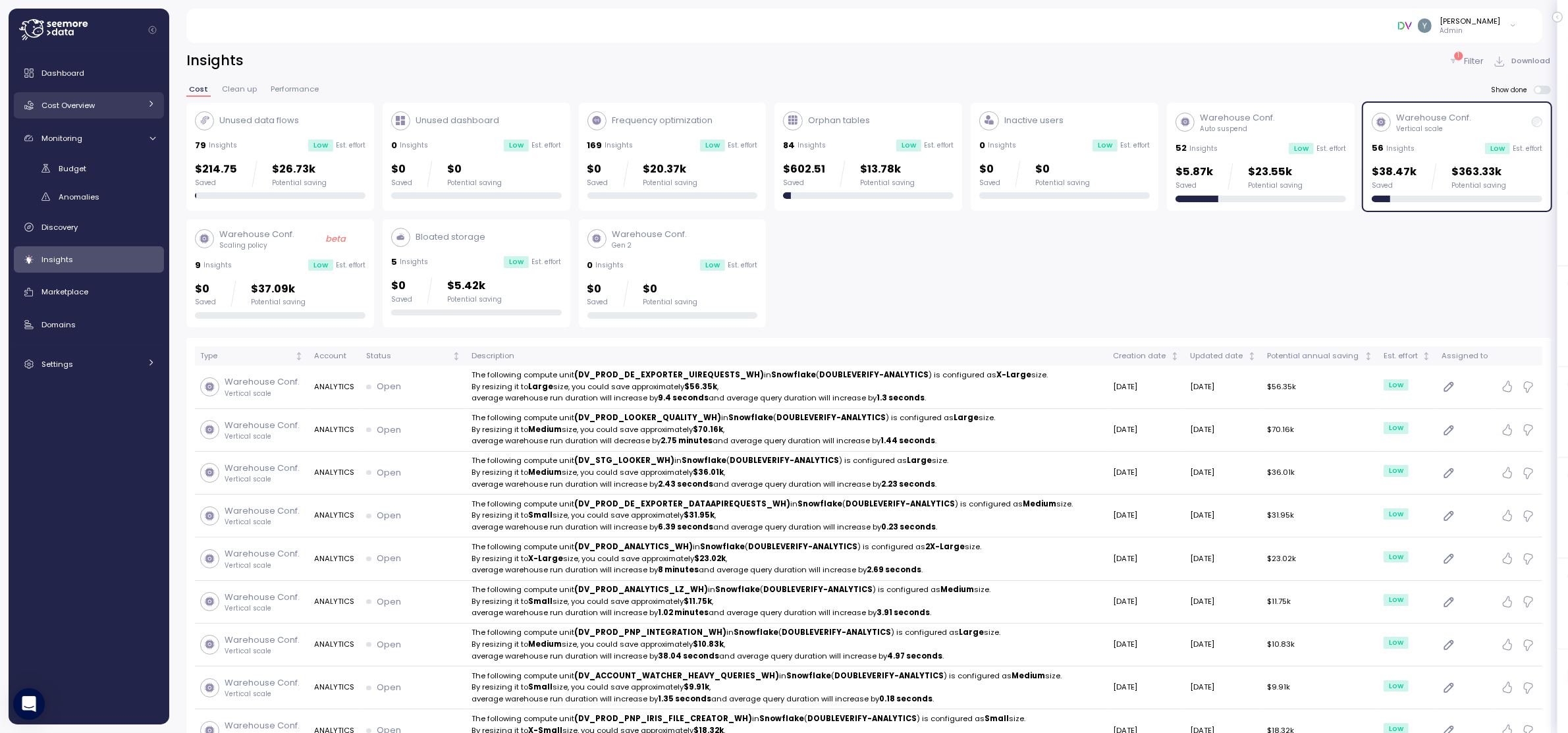
click at [100, 108] on div "Cost Overview" at bounding box center [90, 105] width 98 height 13
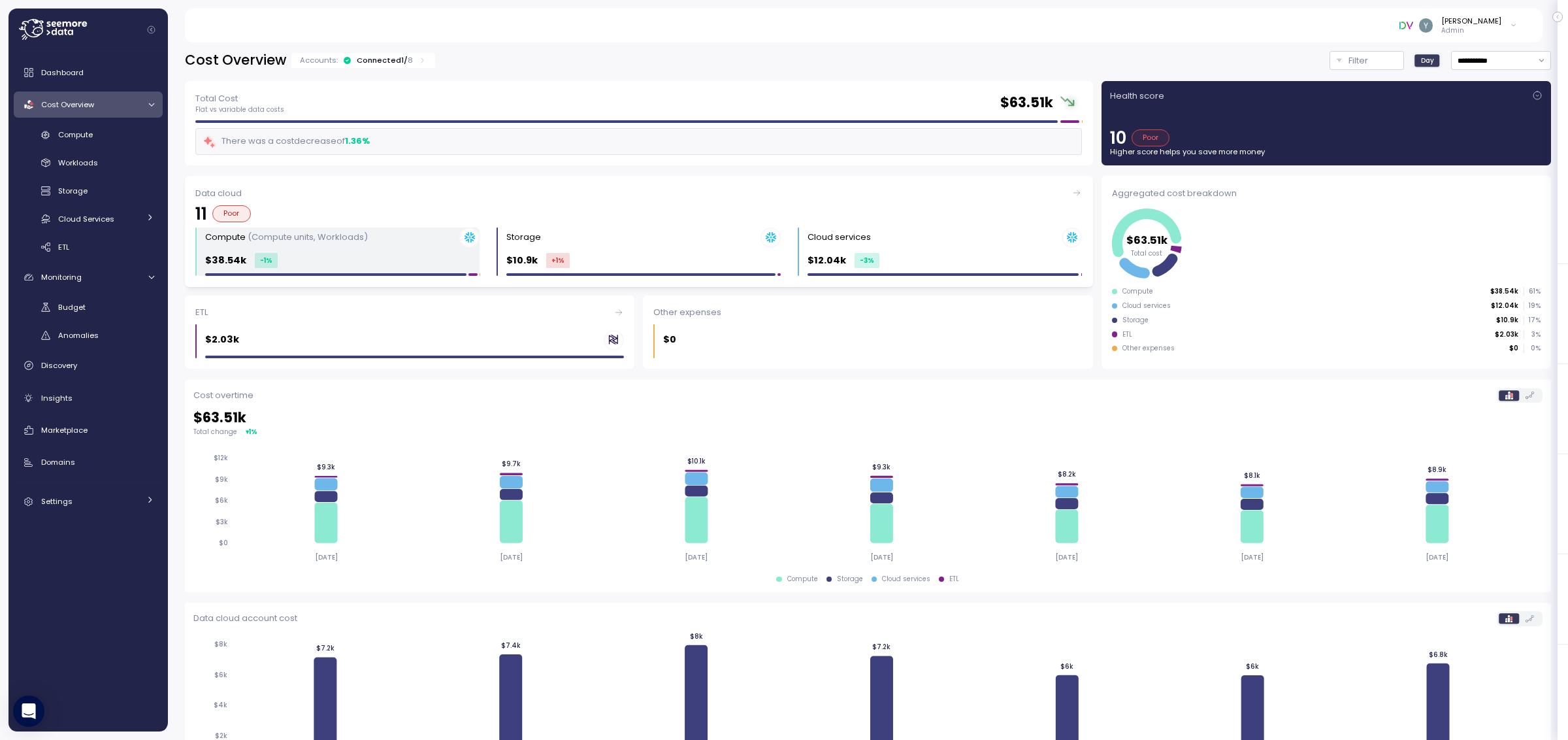
click at [323, 245] on div "Compute (Compute units, Workloads)" at bounding box center [342, 238] width 274 height 20
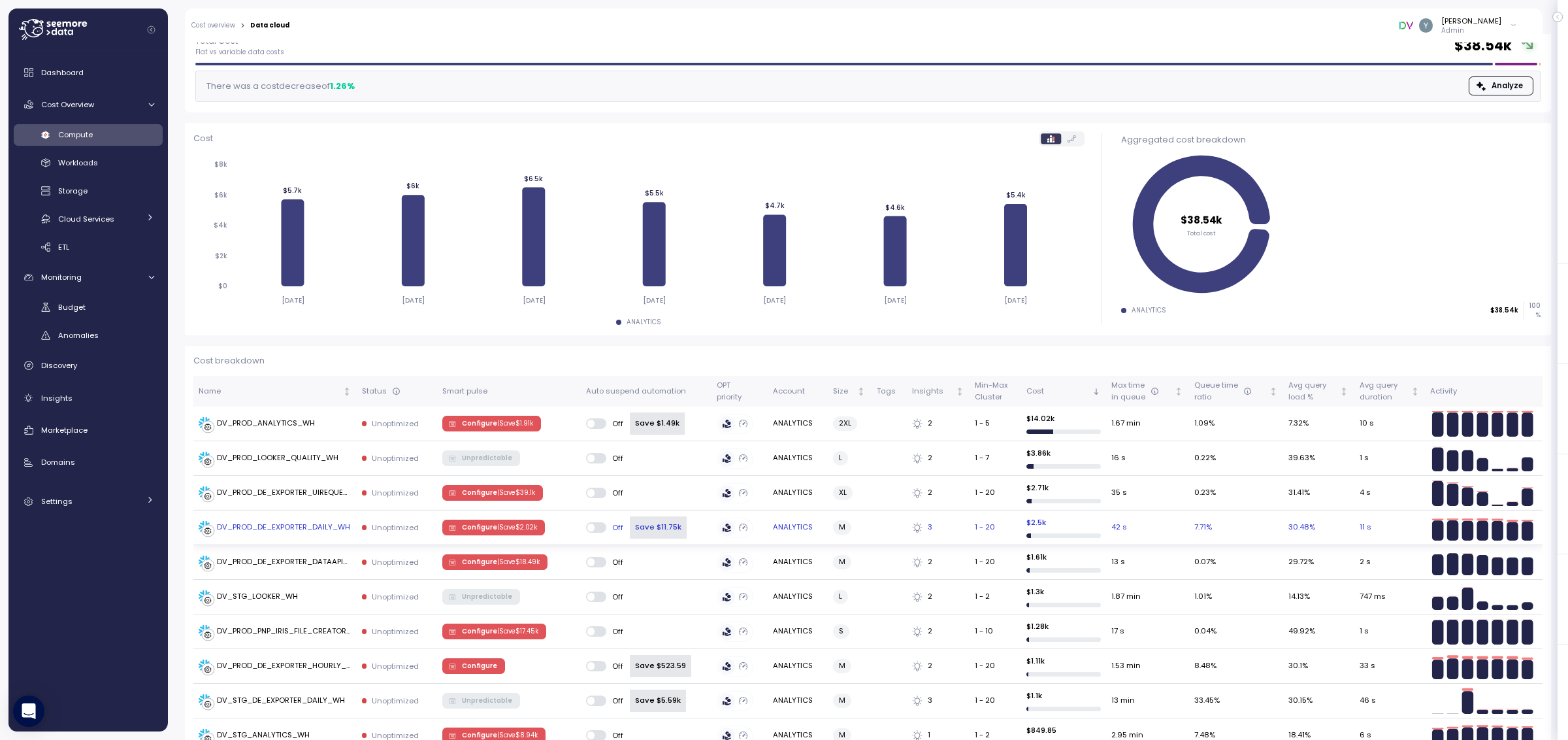
scroll to position [93, 0]
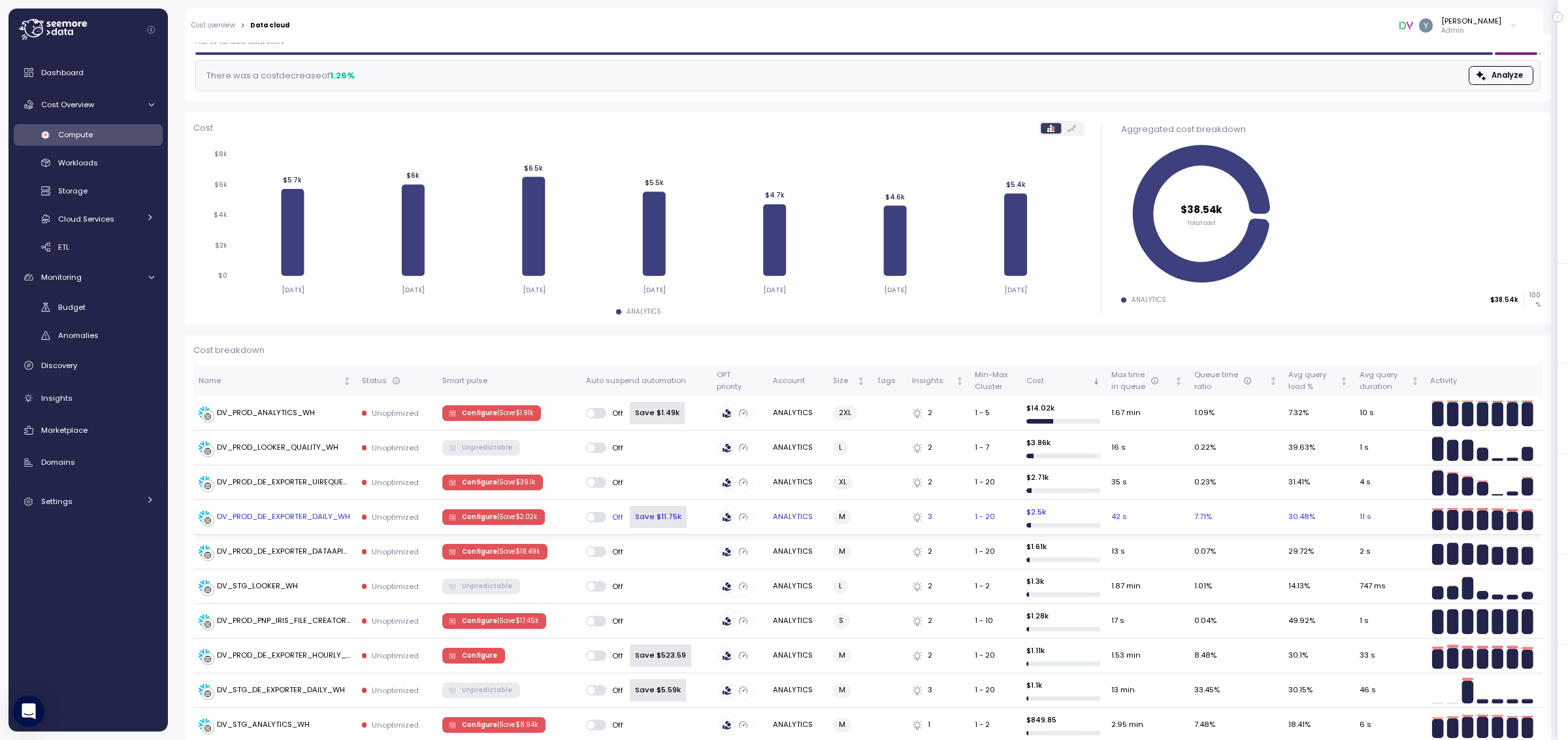
click at [299, 514] on div "DV_PROD_DE_EXPORTER_DAILY_WH" at bounding box center [284, 516] width 133 height 11
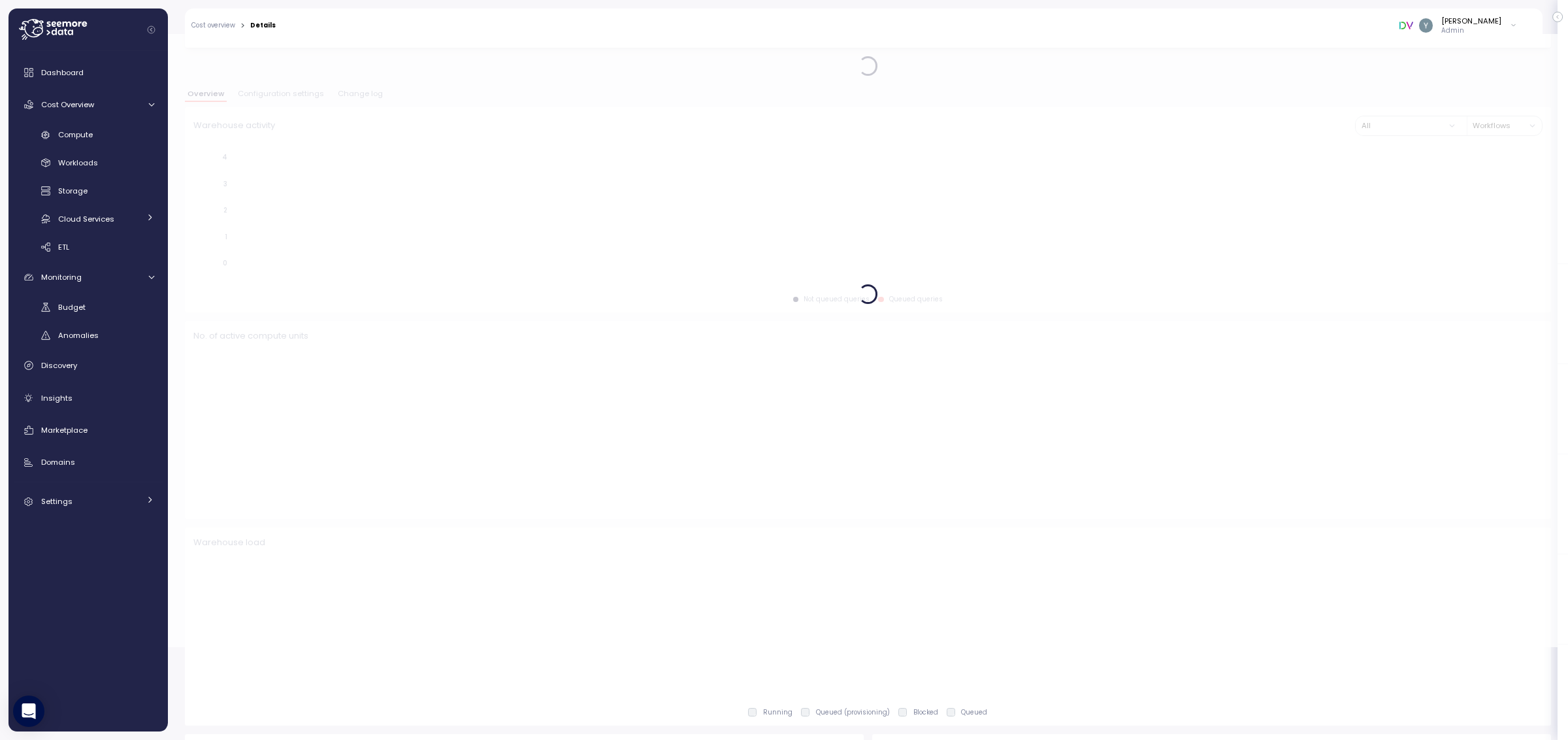
scroll to position [95, 0]
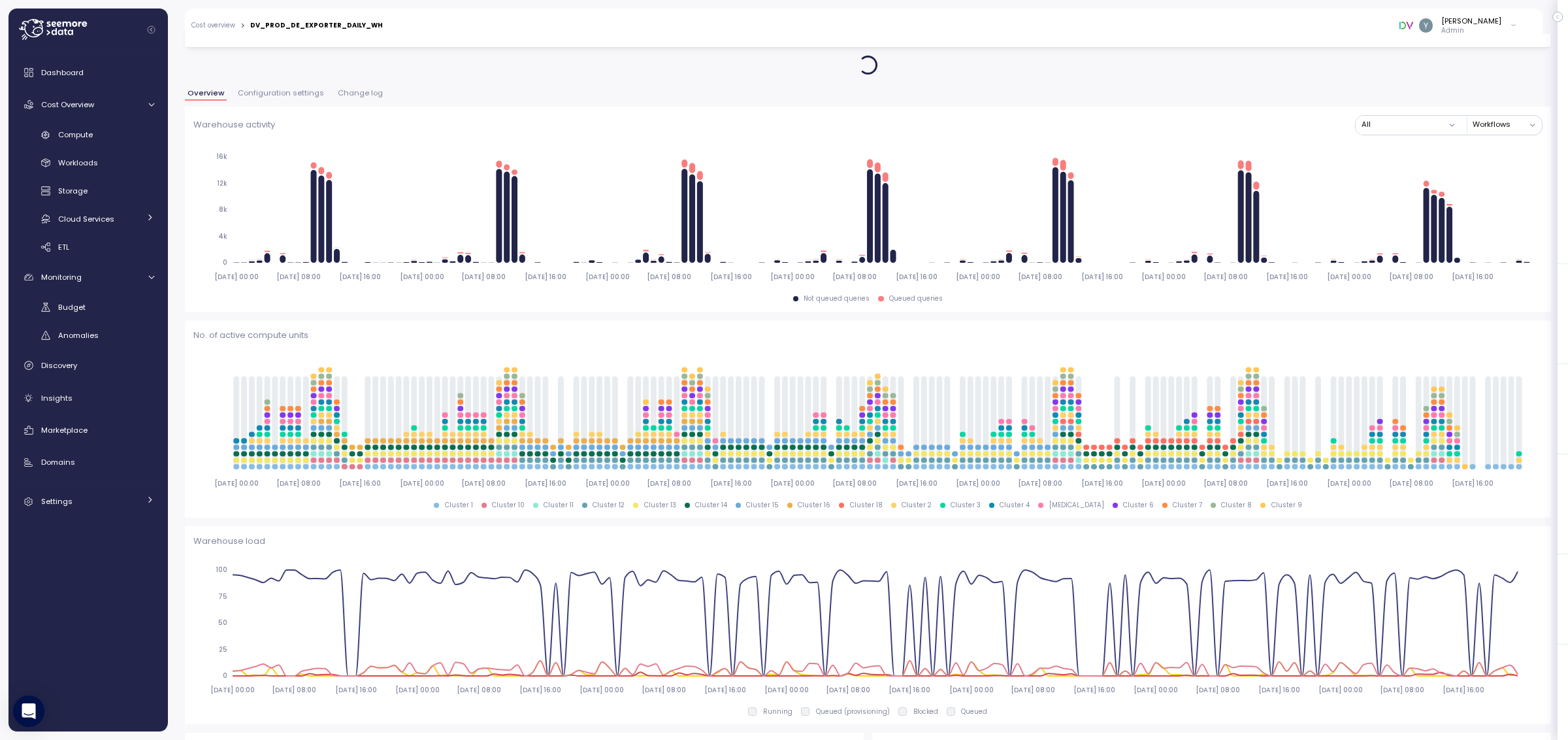
click at [299, 95] on span "Configuration settings" at bounding box center [281, 93] width 86 height 7
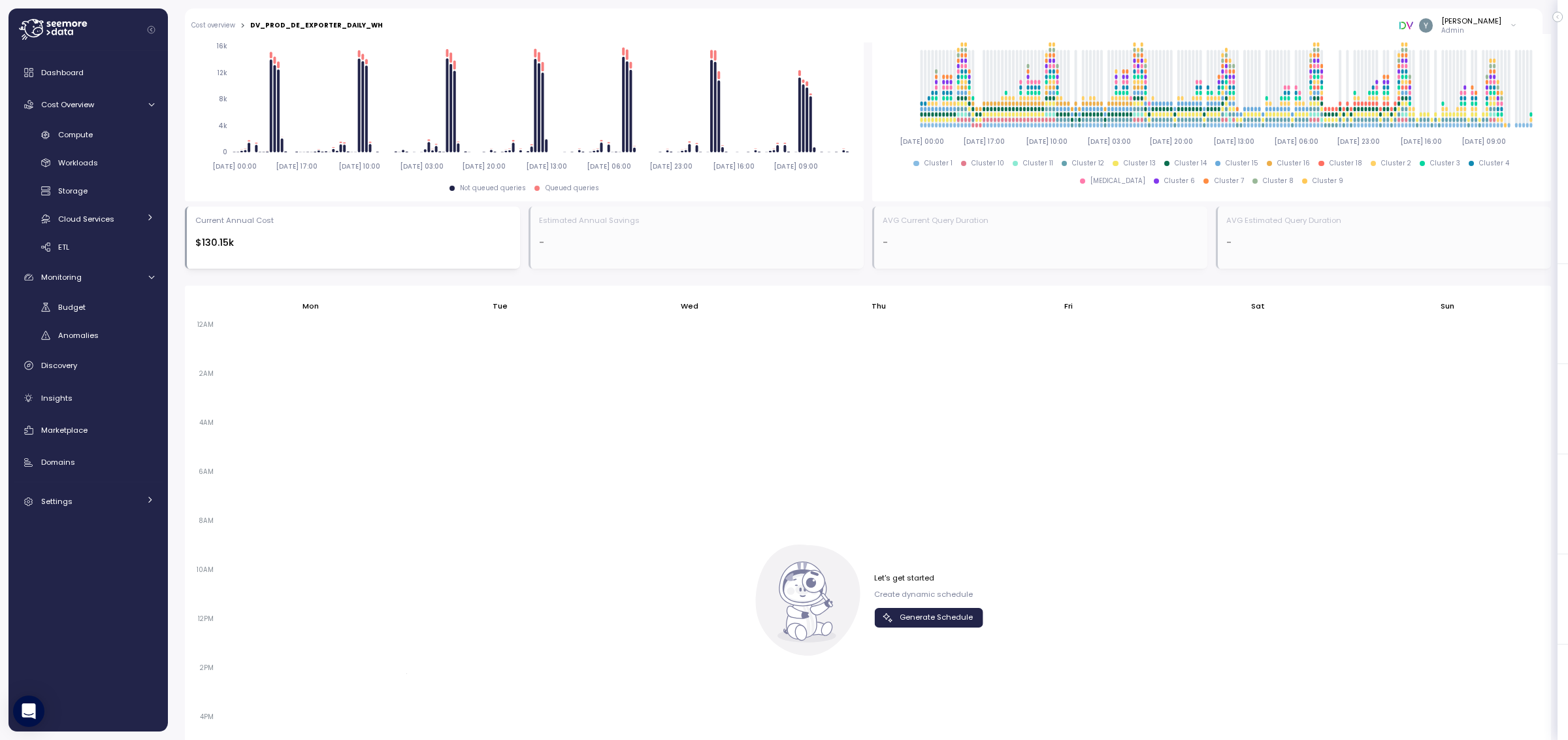
scroll to position [590, 0]
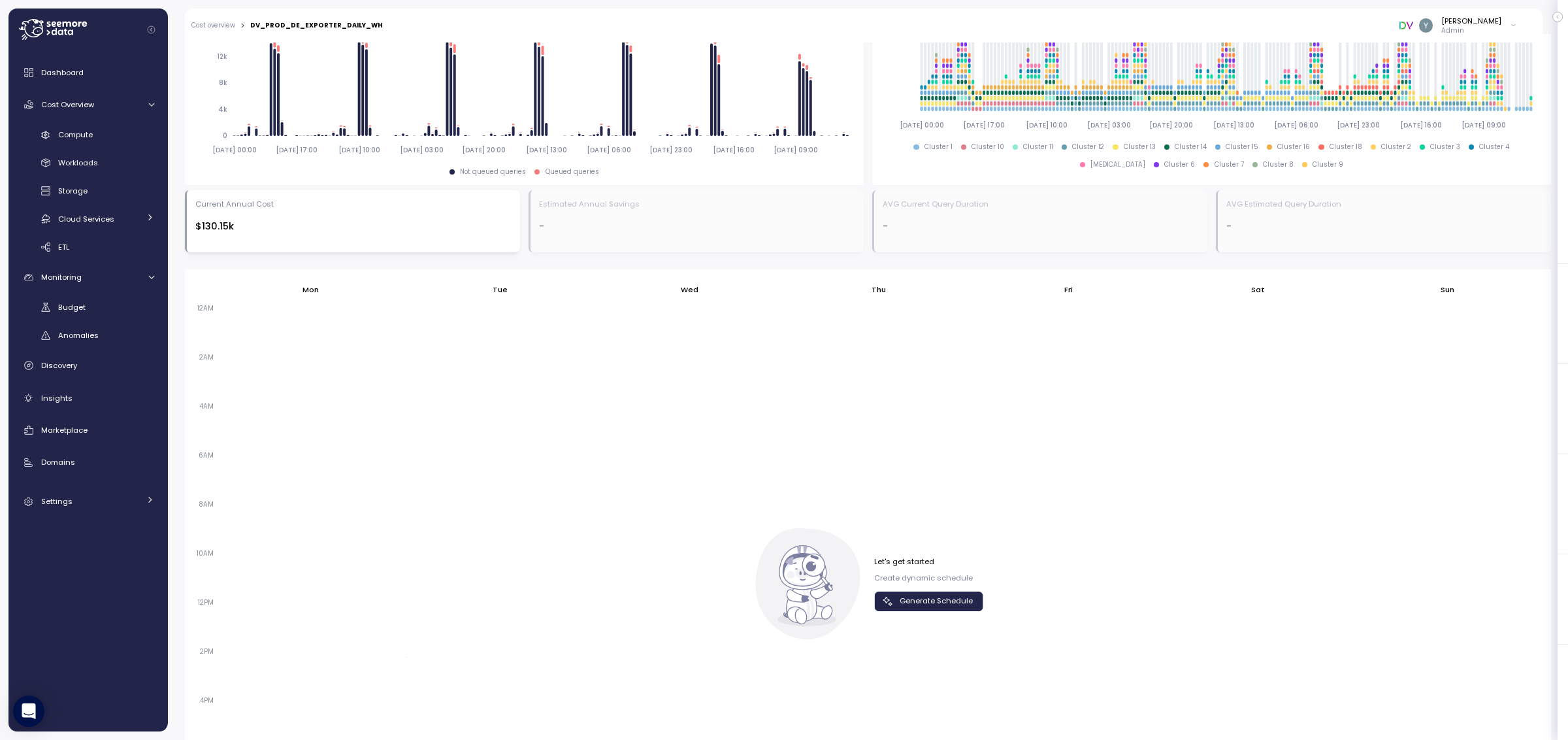
click at [933, 603] on span "Generate Schedule" at bounding box center [936, 601] width 73 height 18
